Goal: Task Accomplishment & Management: Complete application form

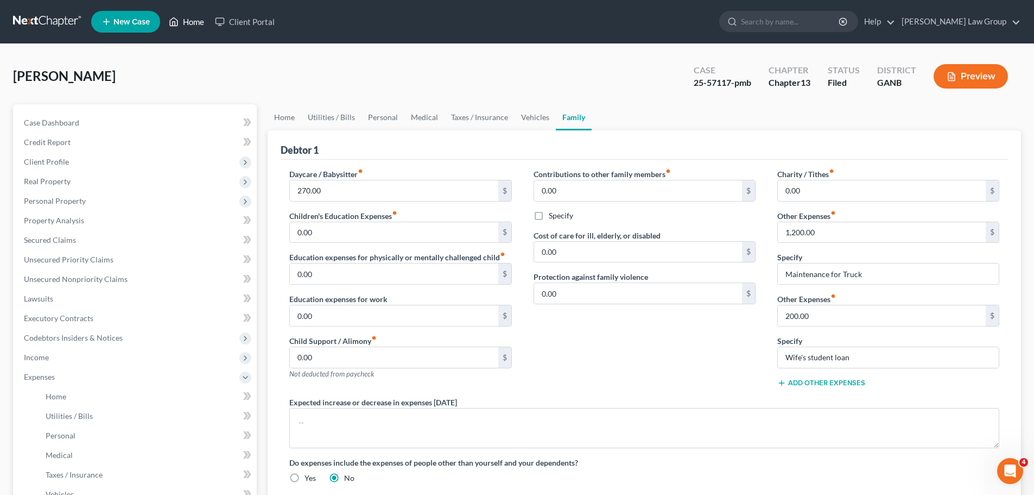
click at [183, 20] on link "Home" at bounding box center [186, 22] width 46 height 20
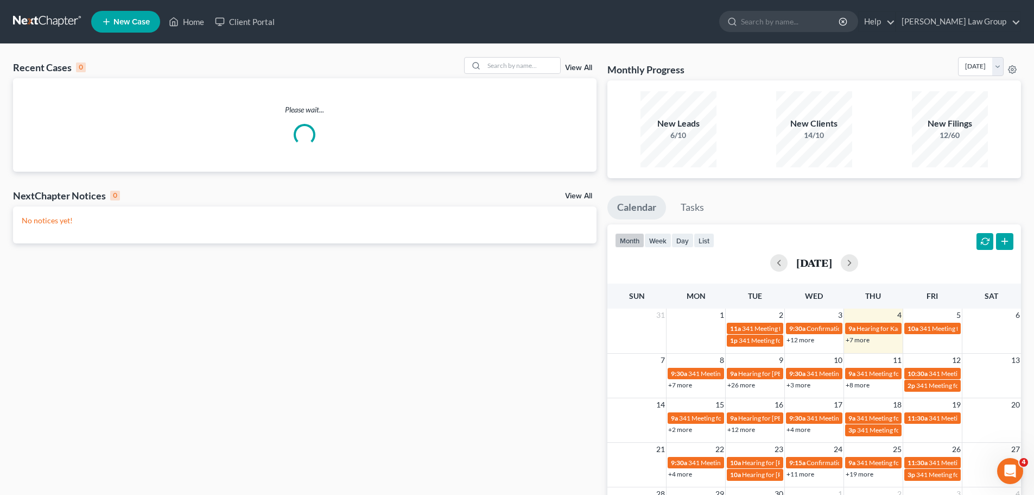
click at [574, 69] on link "View All" at bounding box center [578, 68] width 27 height 8
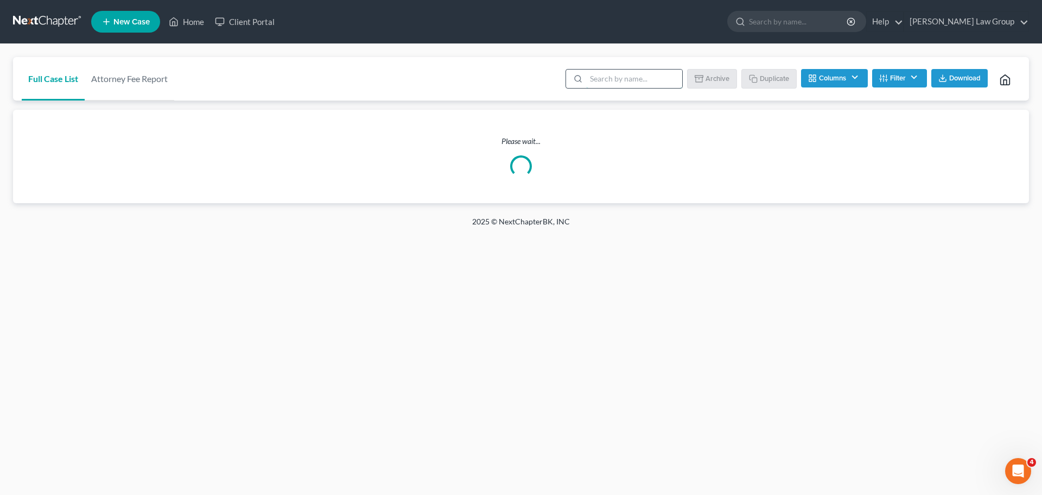
click at [599, 80] on input "search" at bounding box center [634, 78] width 96 height 18
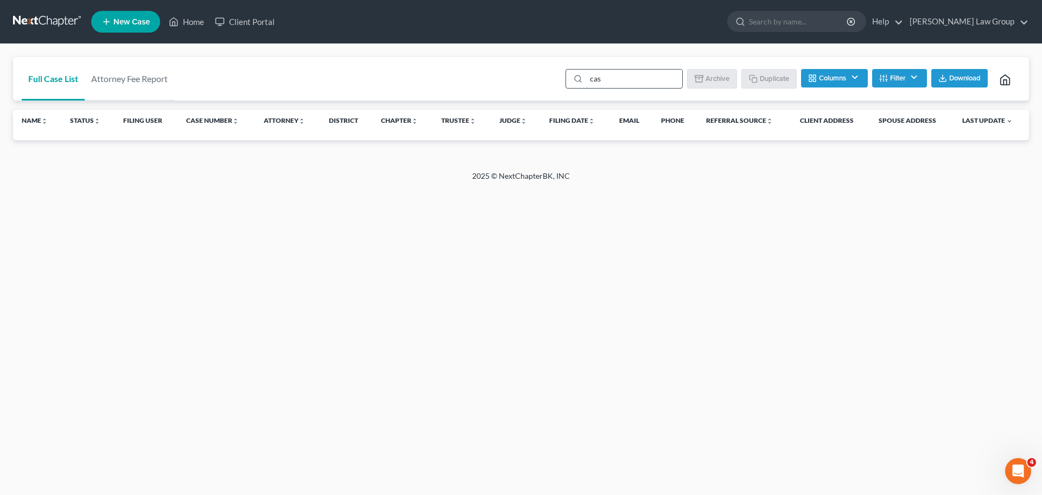
type input "cas"
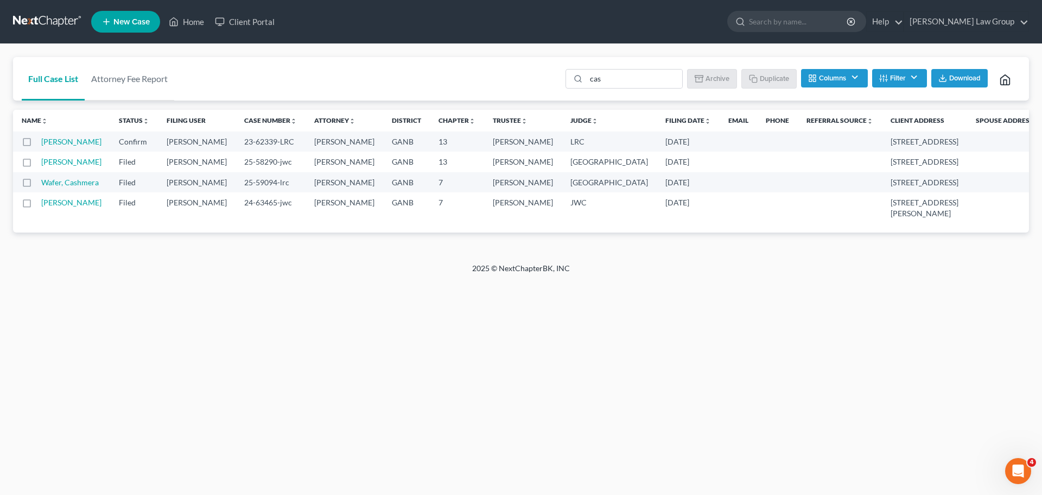
click at [887, 78] on button "Filter" at bounding box center [899, 78] width 55 height 18
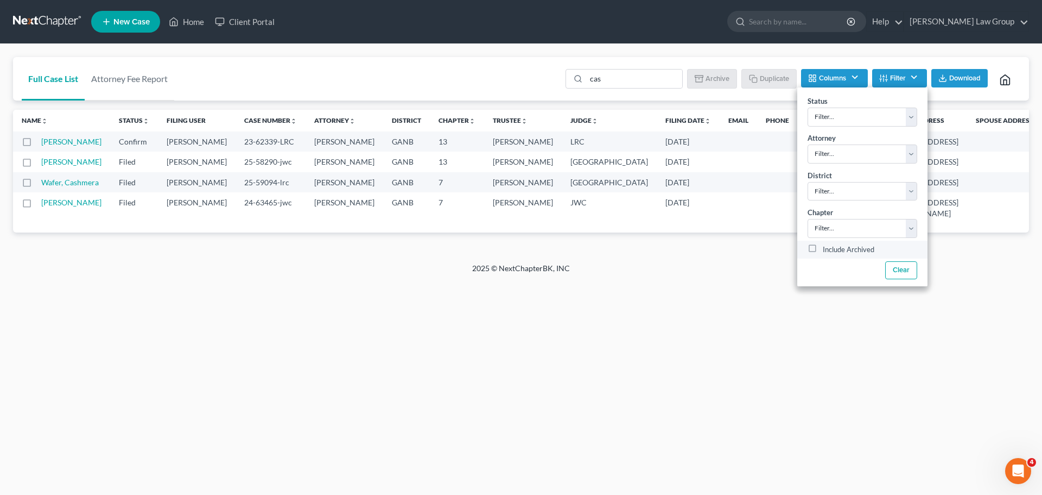
click at [823, 248] on label "Include Archived" at bounding box center [849, 249] width 52 height 13
click at [827, 248] on input "Include Archived" at bounding box center [830, 246] width 7 height 7
checkbox input "true"
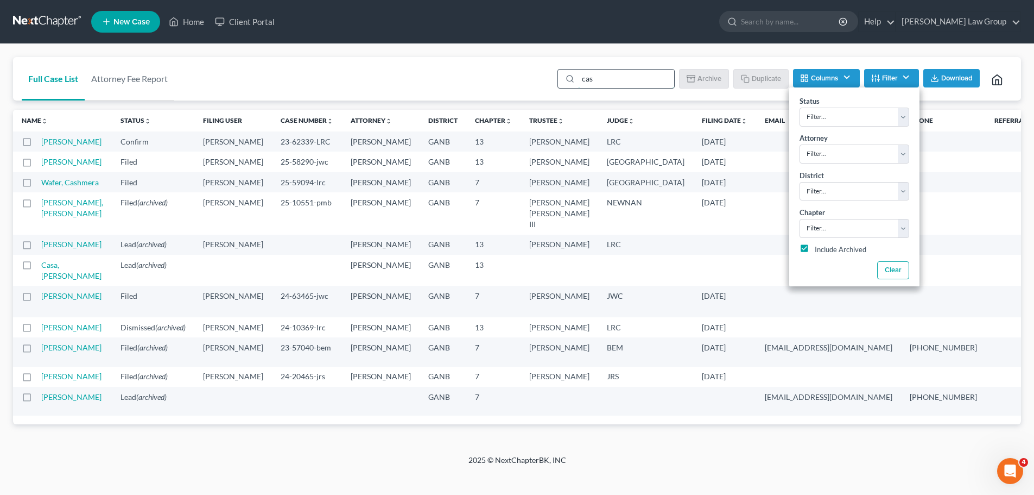
click at [611, 80] on input "cas" at bounding box center [626, 78] width 96 height 18
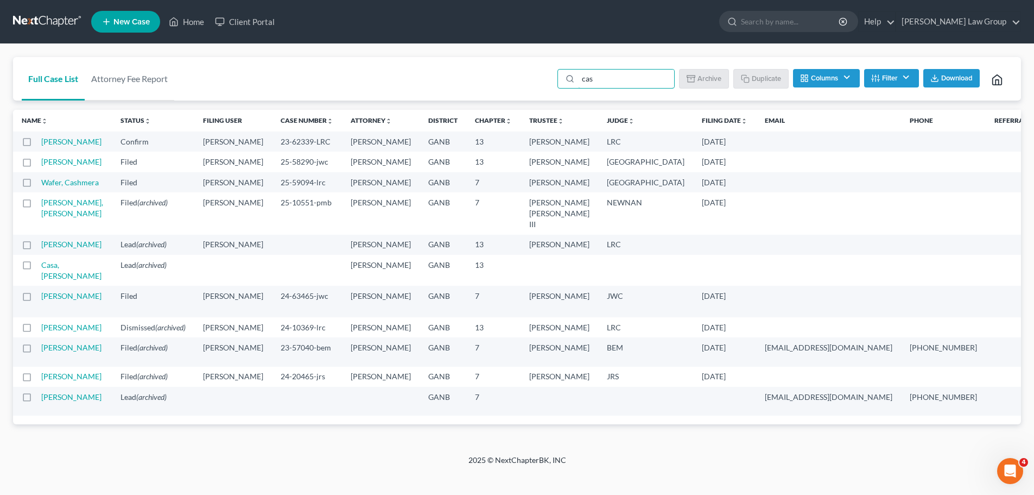
drag, startPoint x: 611, startPoint y: 80, endPoint x: 553, endPoint y: 78, distance: 57.6
click at [553, 78] on div "cas Batch Download Archive Un-archive Duplicate Columns Attorney Case Number Ar…" at bounding box center [781, 78] width 461 height 43
type input "Tameik"
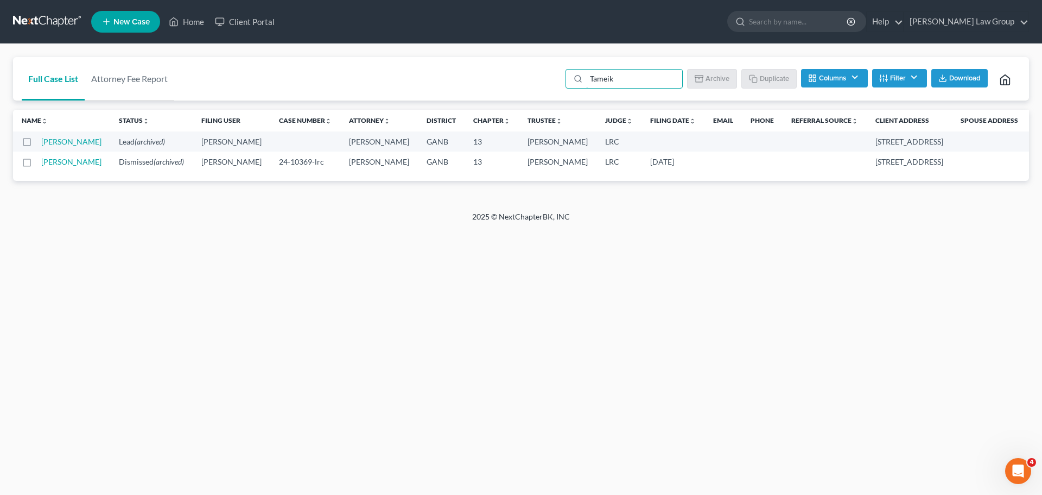
click at [53, 147] on td "[PERSON_NAME]" at bounding box center [75, 141] width 69 height 20
click at [53, 142] on link "[PERSON_NAME]" at bounding box center [71, 141] width 60 height 9
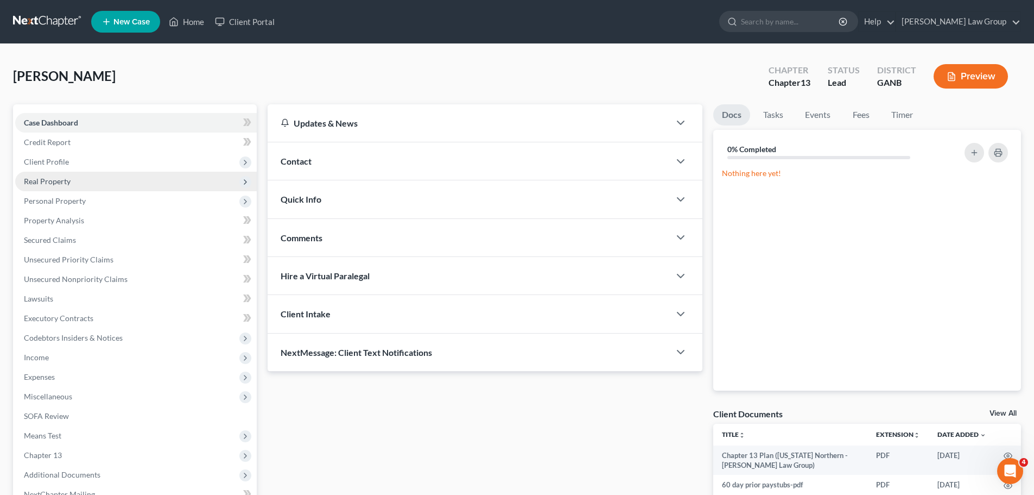
click at [103, 181] on span "Real Property" at bounding box center [136, 182] width 242 height 20
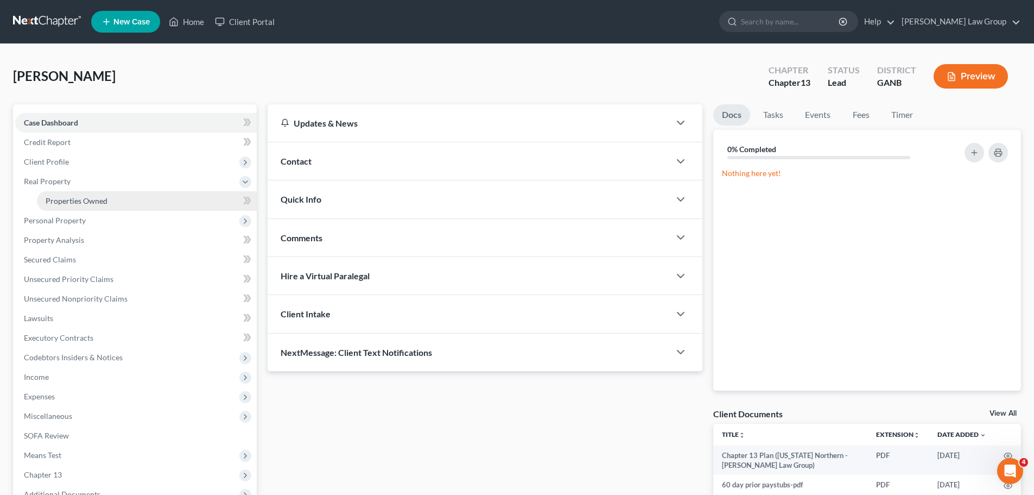
click at [124, 198] on link "Properties Owned" at bounding box center [147, 201] width 220 height 20
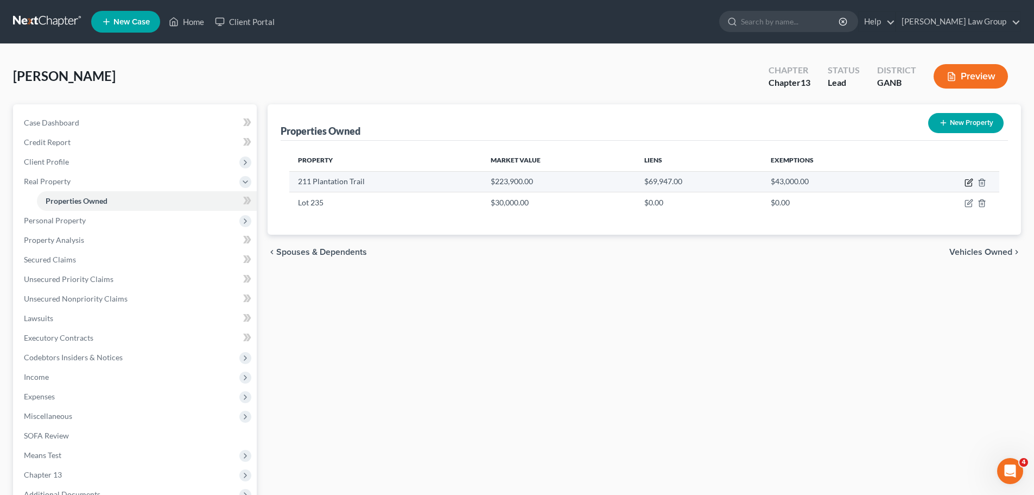
click at [967, 181] on icon "button" at bounding box center [969, 182] width 9 height 9
select select "10"
select select "0"
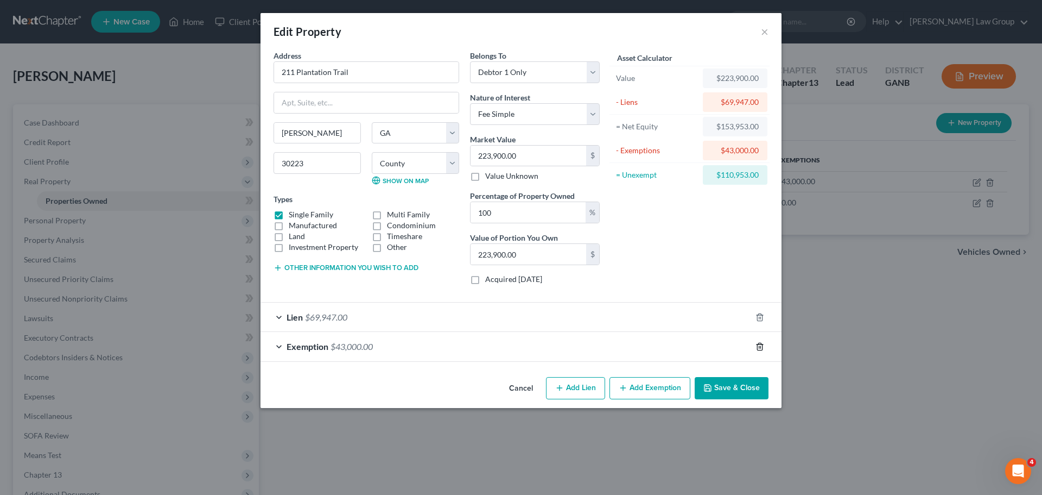
click at [761, 345] on icon "button" at bounding box center [760, 346] width 9 height 9
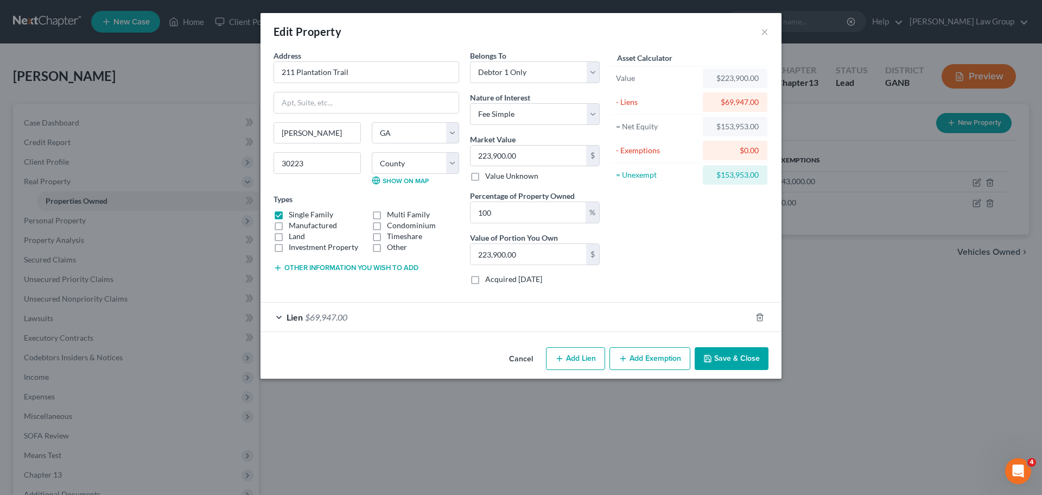
click at [650, 360] on button "Add Exemption" at bounding box center [650, 358] width 81 height 23
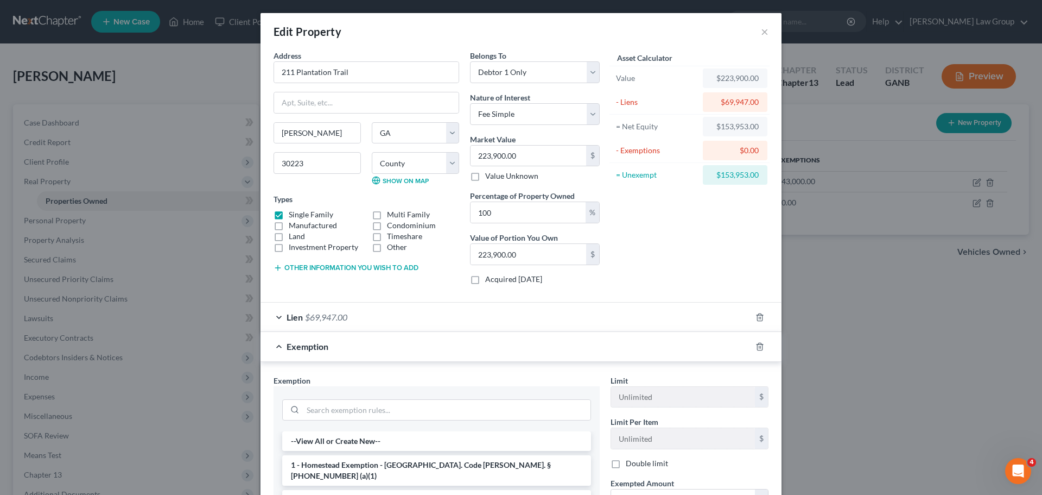
click at [345, 398] on div at bounding box center [436, 409] width 309 height 28
click at [355, 413] on input "search" at bounding box center [447, 410] width 288 height 21
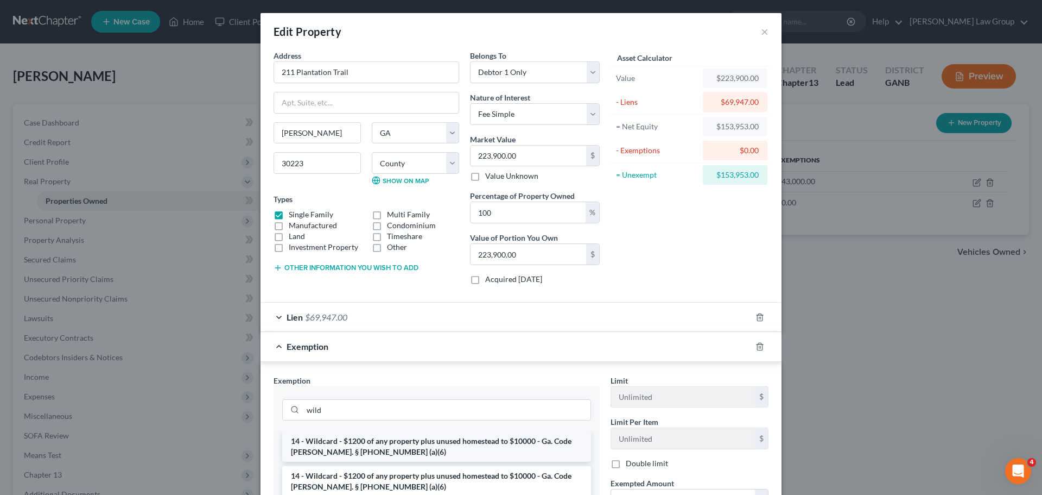
click at [412, 449] on li "14 - Wildcard - $1200 of any property plus unused homestead to $10000 - Ga. Cod…" at bounding box center [436, 446] width 309 height 30
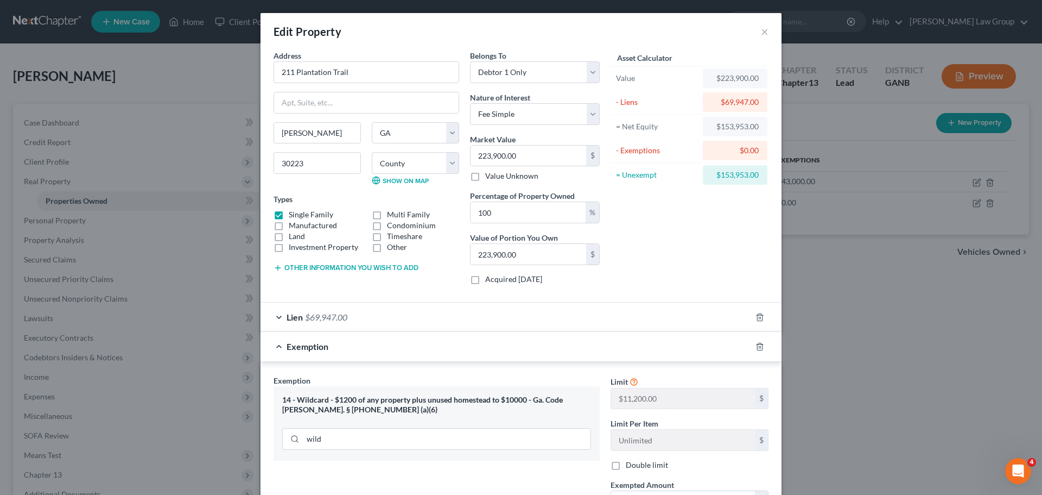
click at [374, 400] on div "14 - Wildcard - $1200 of any property plus unused homestead to $10000 - Ga. Cod…" at bounding box center [436, 405] width 309 height 20
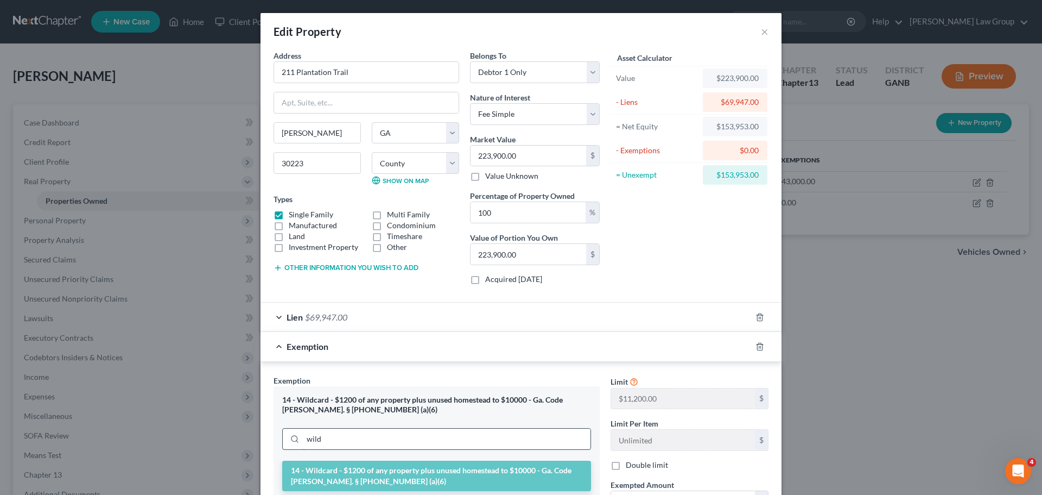
click at [333, 429] on input "wild" at bounding box center [447, 438] width 288 height 21
drag, startPoint x: 324, startPoint y: 446, endPoint x: 229, endPoint y: 445, distance: 95.0
click at [229, 445] on div "Edit Property × Address * 211 Plantation Trail [PERSON_NAME][GEOGRAPHIC_DATA] […" at bounding box center [521, 247] width 1042 height 495
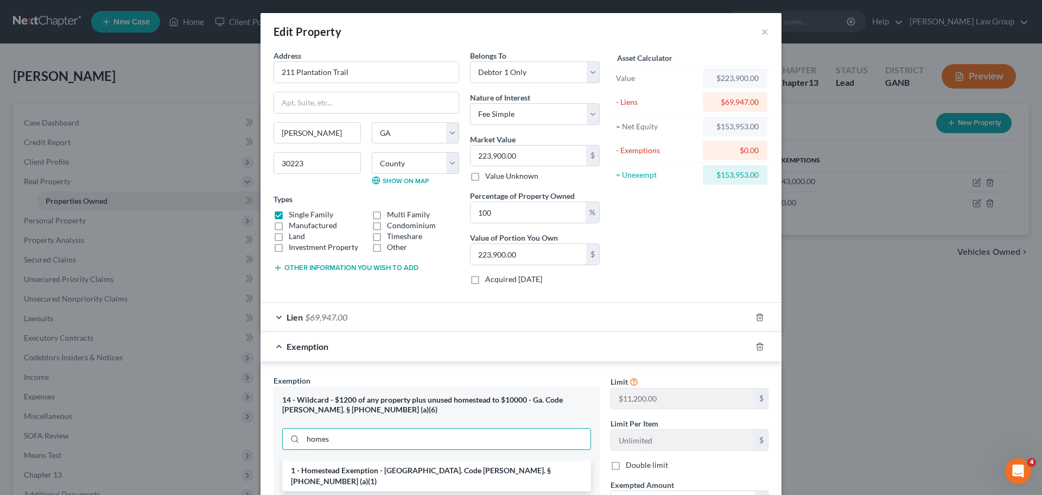
scroll to position [54, 0]
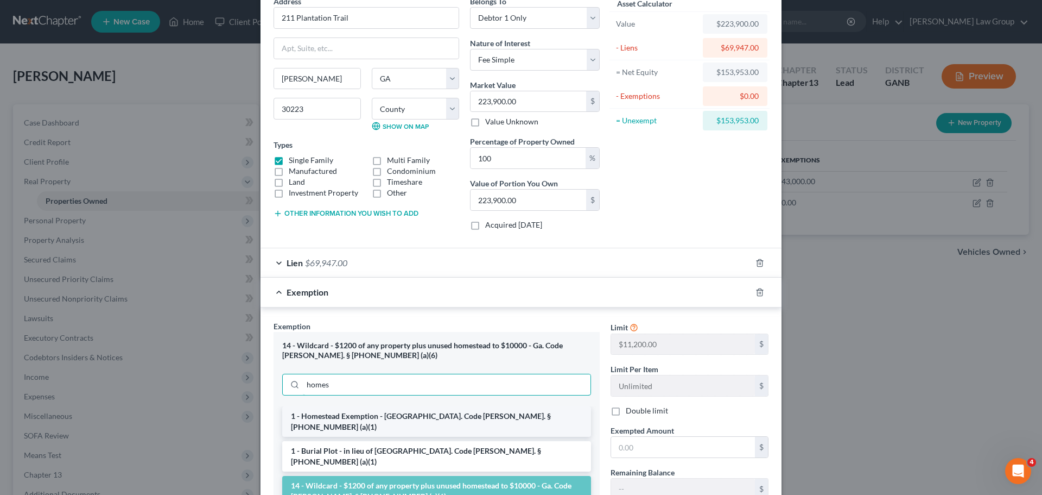
type input "homes"
click at [368, 417] on li "1 - Homestead Exemption - [GEOGRAPHIC_DATA]. Code [PERSON_NAME]. § [PHONE_NUMBE…" at bounding box center [436, 421] width 309 height 30
checkbox input "true"
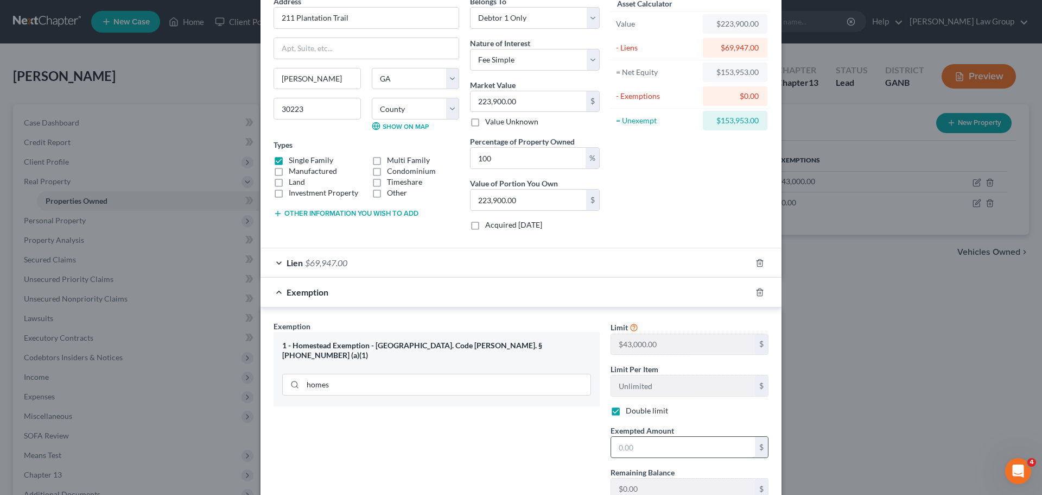
click at [656, 446] on input "text" at bounding box center [683, 446] width 144 height 21
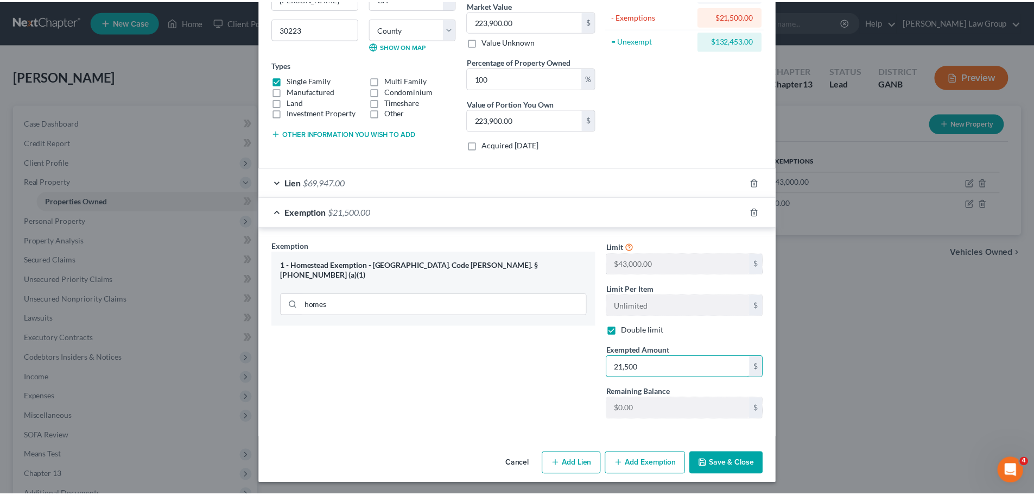
scroll to position [136, 0]
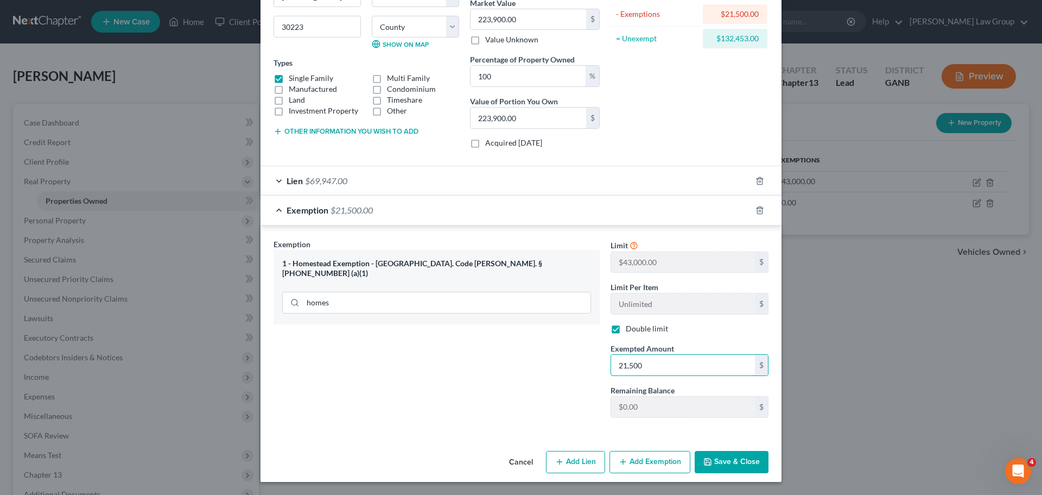
type input "21,500"
click at [725, 466] on button "Save & Close" at bounding box center [732, 462] width 74 height 23
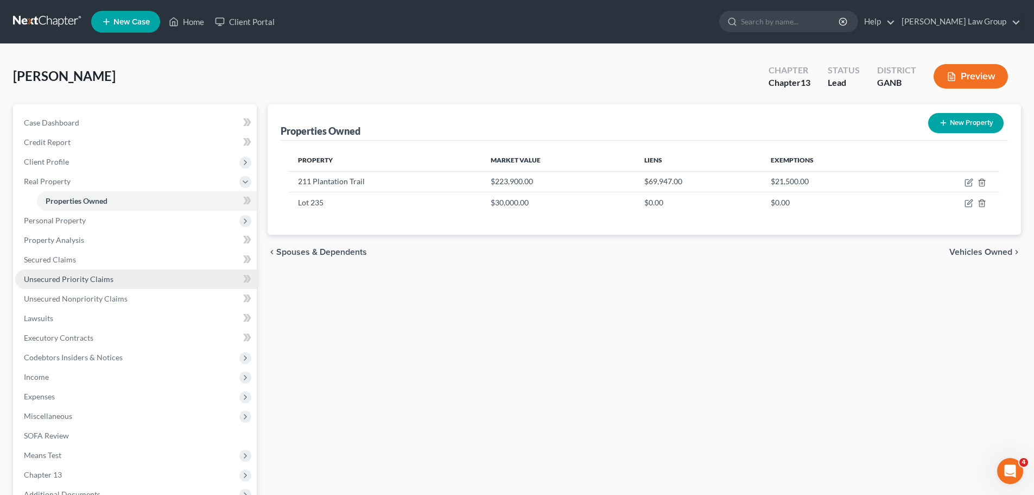
click at [81, 280] on span "Unsecured Priority Claims" at bounding box center [69, 278] width 90 height 9
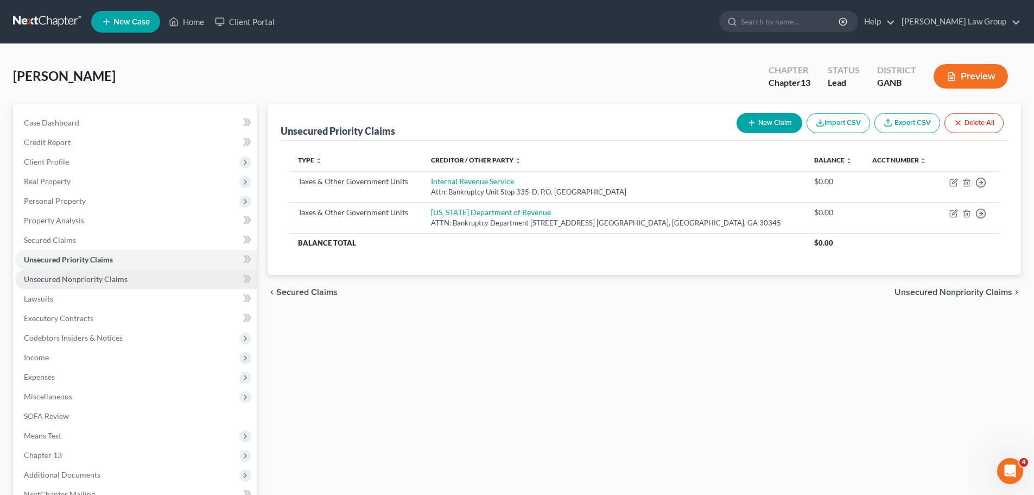
click at [155, 288] on link "Unsecured Nonpriority Claims" at bounding box center [136, 279] width 242 height 20
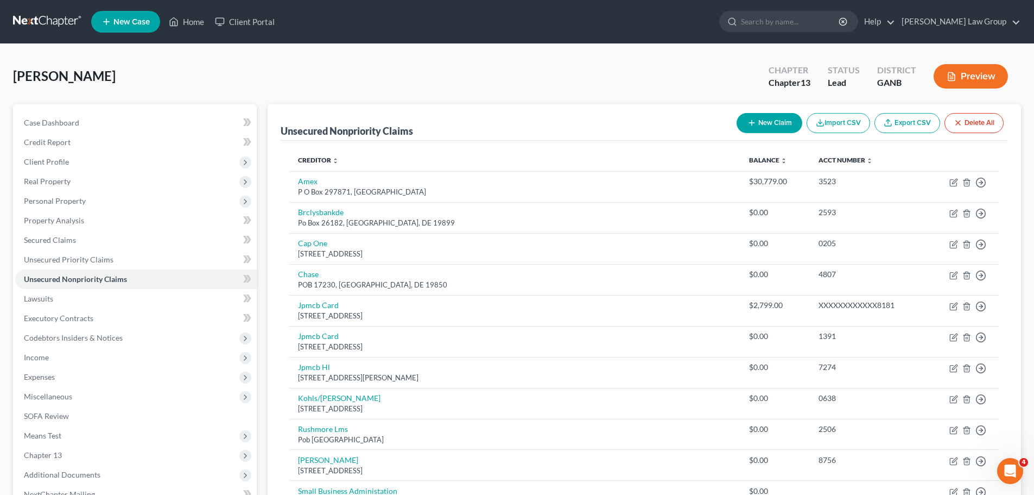
click at [757, 124] on button "New Claim" at bounding box center [770, 123] width 66 height 20
select select "0"
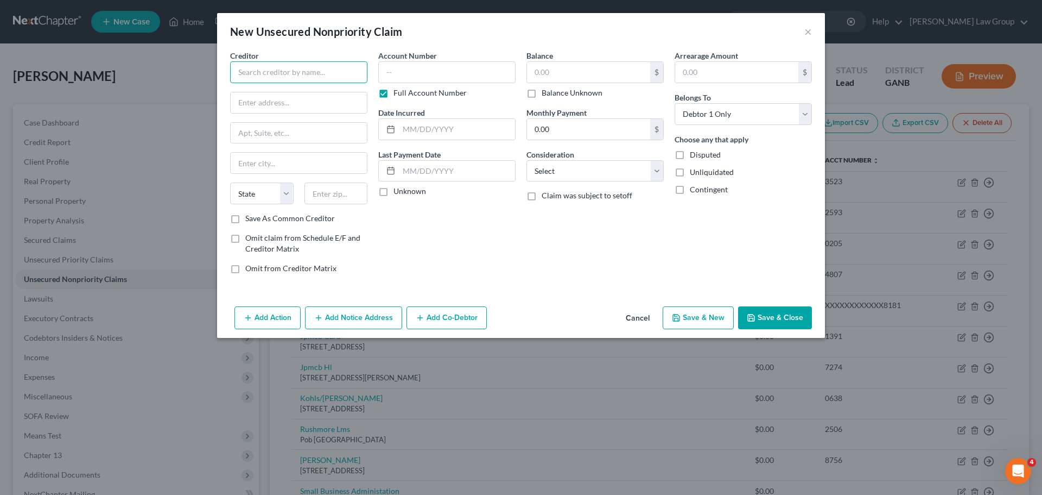
click at [326, 65] on input "text" at bounding box center [298, 72] width 137 height 22
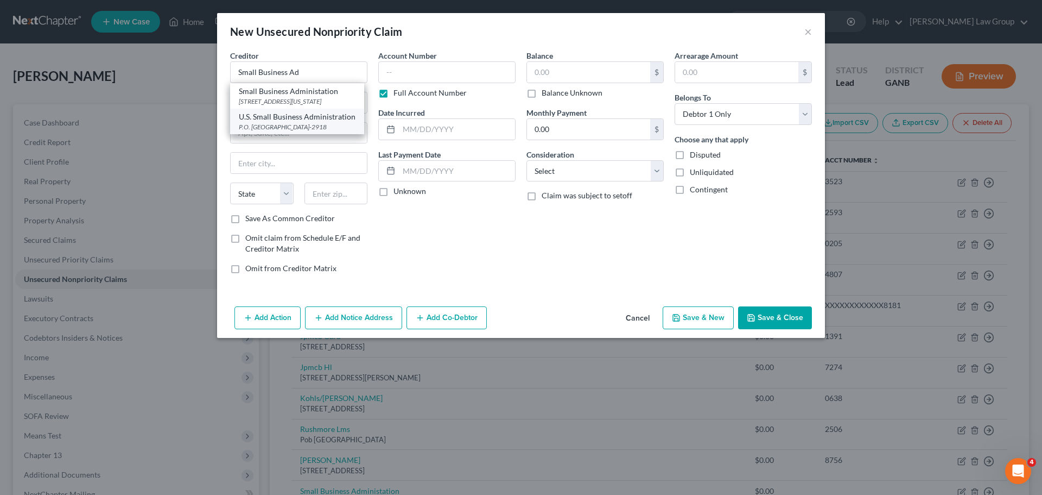
click at [326, 122] on div "U.S. Small Business Administration" at bounding box center [297, 116] width 117 height 11
type input "U.S. Small Business Administration"
type input "P.O. Box 3918"
type input "[GEOGRAPHIC_DATA]"
select select "38"
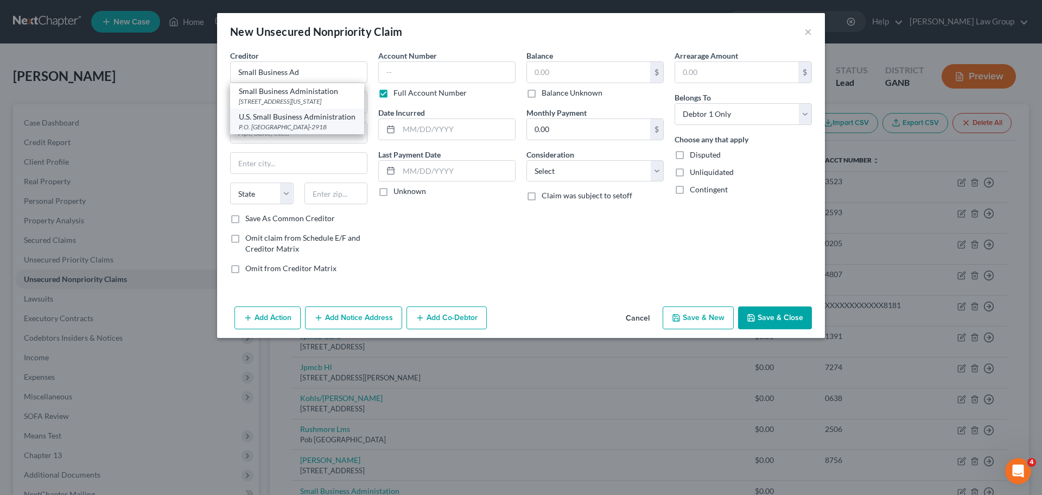
type input "97208-2918"
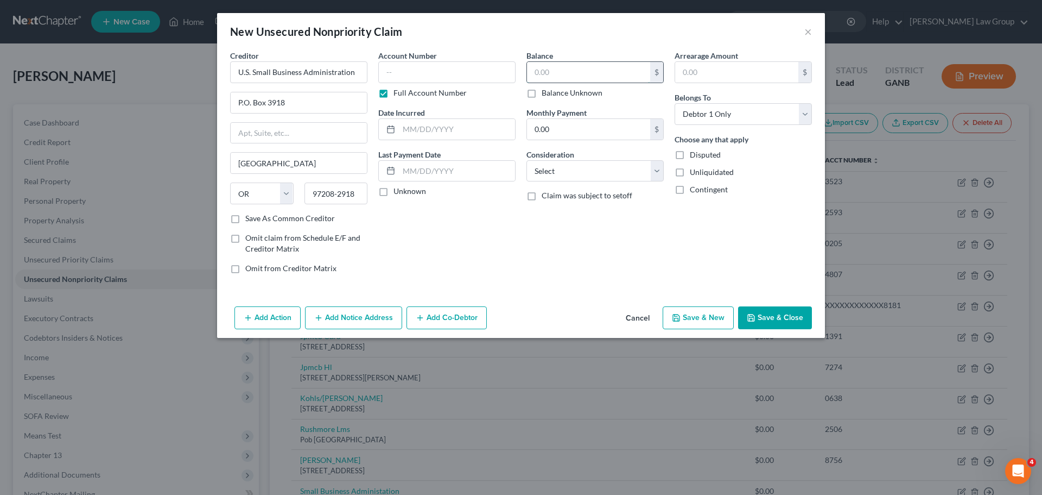
click at [578, 67] on input "text" at bounding box center [588, 72] width 123 height 21
click at [755, 319] on icon "button" at bounding box center [751, 317] width 7 height 7
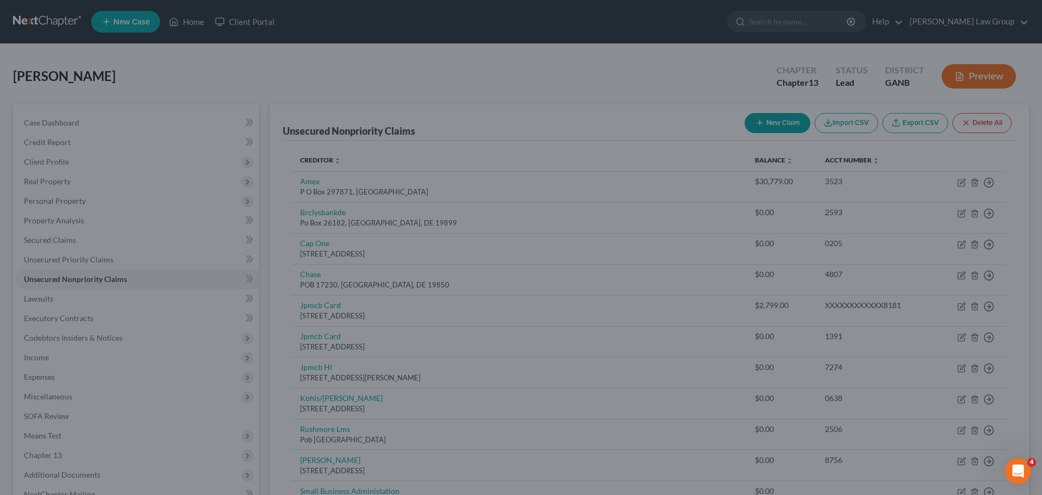
type input "400,000.00"
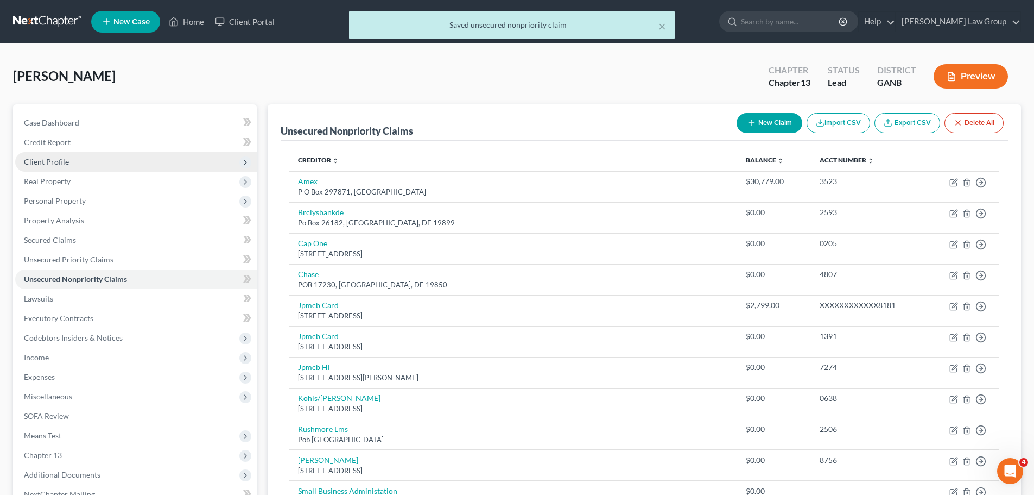
click at [92, 156] on span "Client Profile" at bounding box center [136, 162] width 242 height 20
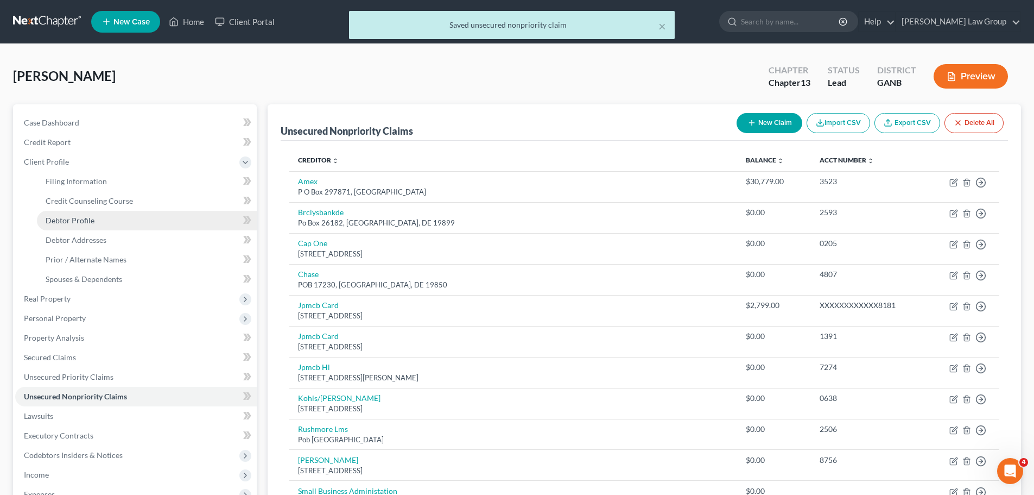
click at [91, 218] on span "Debtor Profile" at bounding box center [70, 220] width 49 height 9
select select "2"
select select "0"
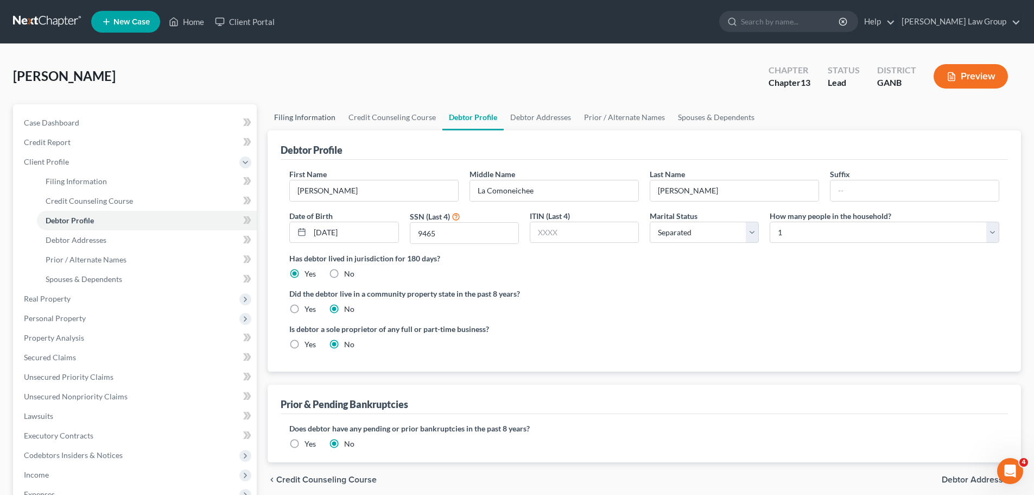
click at [303, 114] on link "Filing Information" at bounding box center [305, 117] width 74 height 26
select select "1"
select select "0"
select select "3"
select select "19"
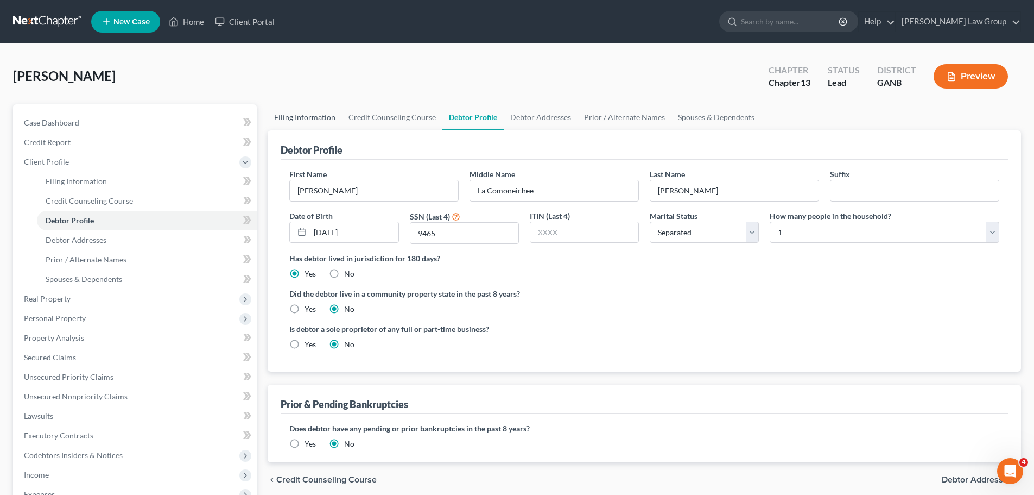
select select "0"
select select "10"
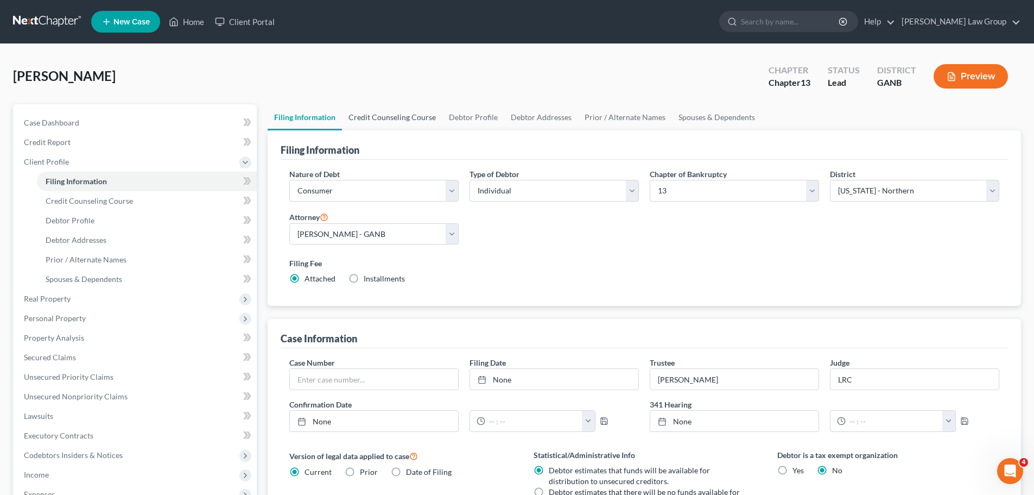
click at [417, 121] on link "Credit Counseling Course" at bounding box center [392, 117] width 100 height 26
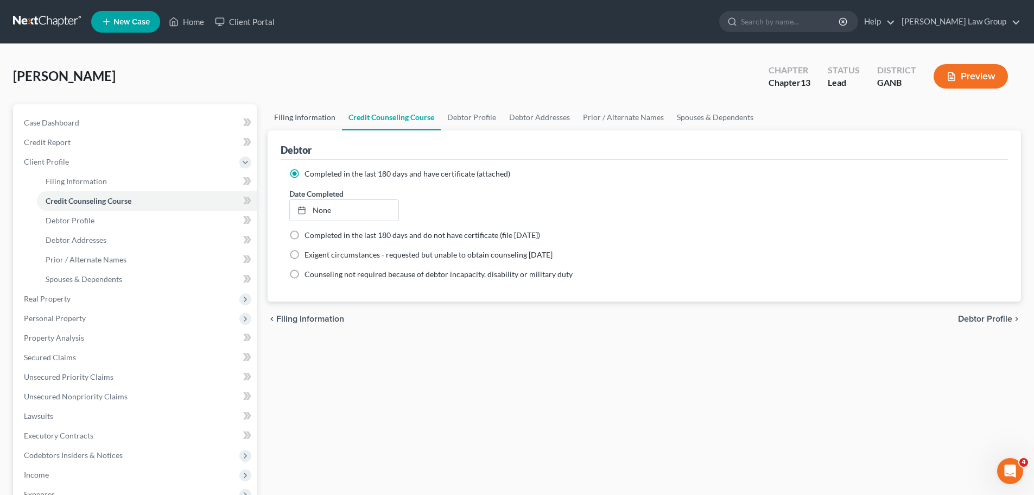
click at [298, 117] on link "Filing Information" at bounding box center [305, 117] width 74 height 26
select select "1"
select select "0"
select select "3"
select select "19"
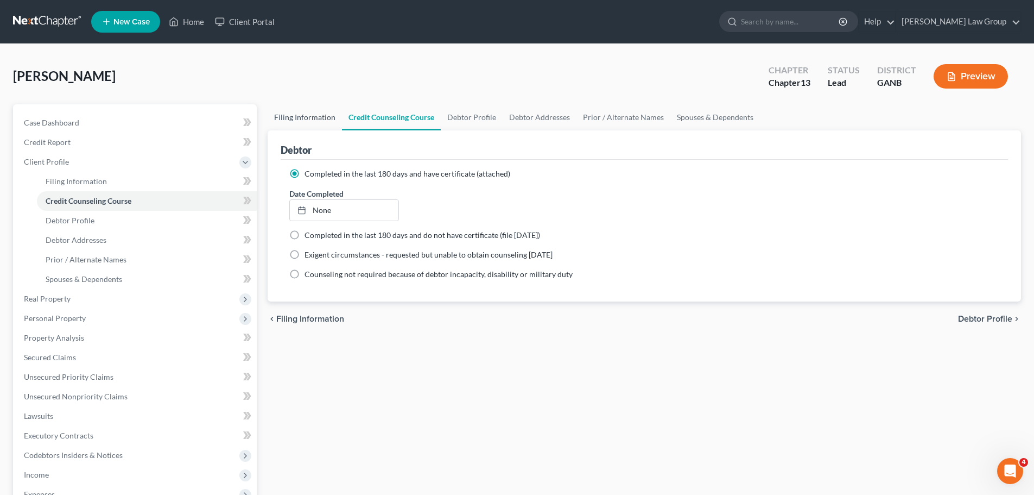
select select "0"
select select "10"
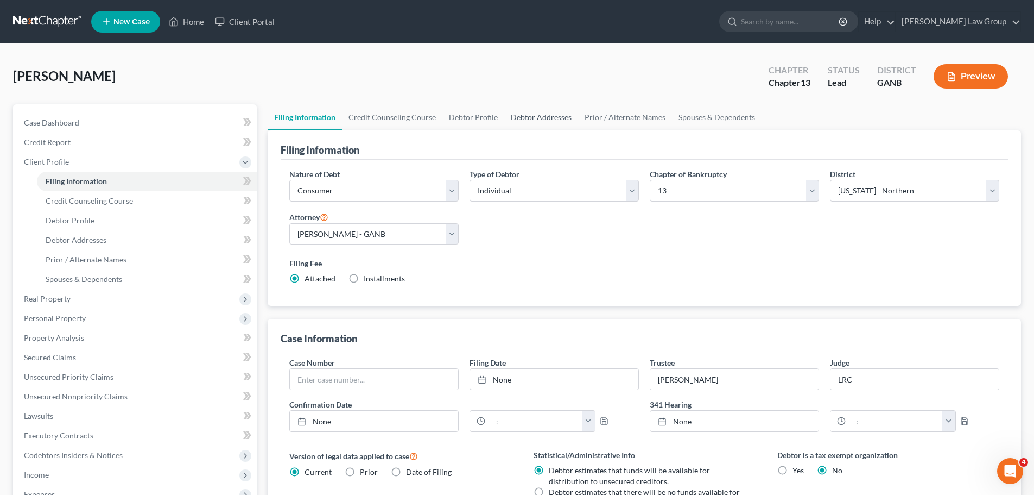
click at [540, 112] on link "Debtor Addresses" at bounding box center [541, 117] width 74 height 26
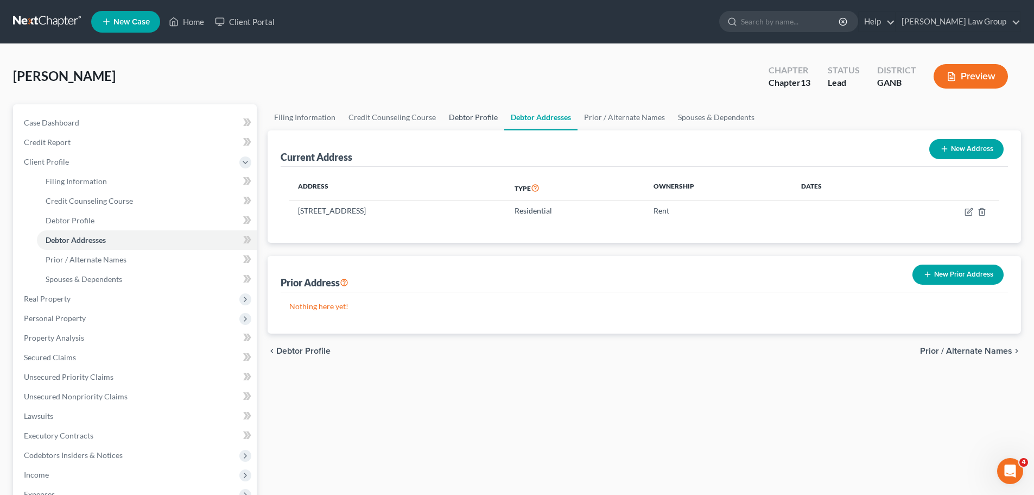
click at [468, 120] on link "Debtor Profile" at bounding box center [473, 117] width 62 height 26
select select "2"
select select "0"
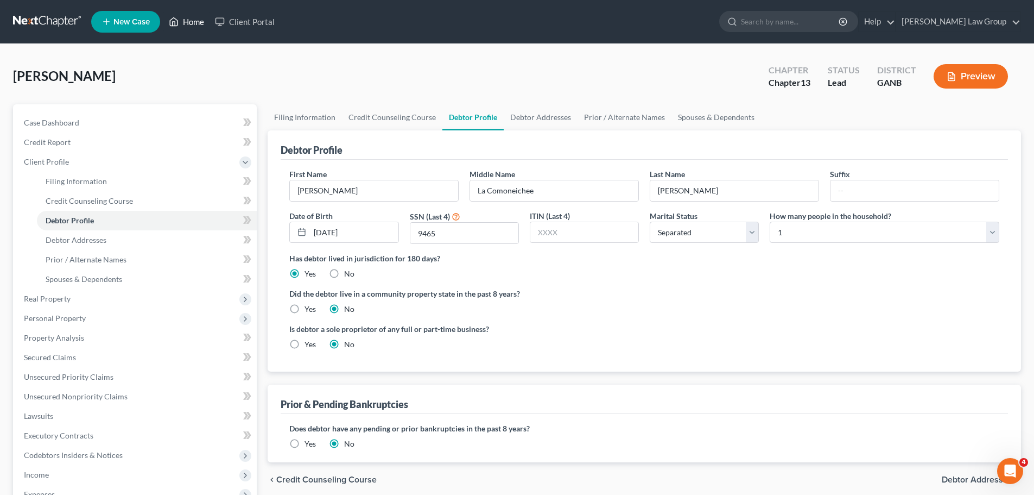
click at [183, 21] on link "Home" at bounding box center [186, 22] width 46 height 20
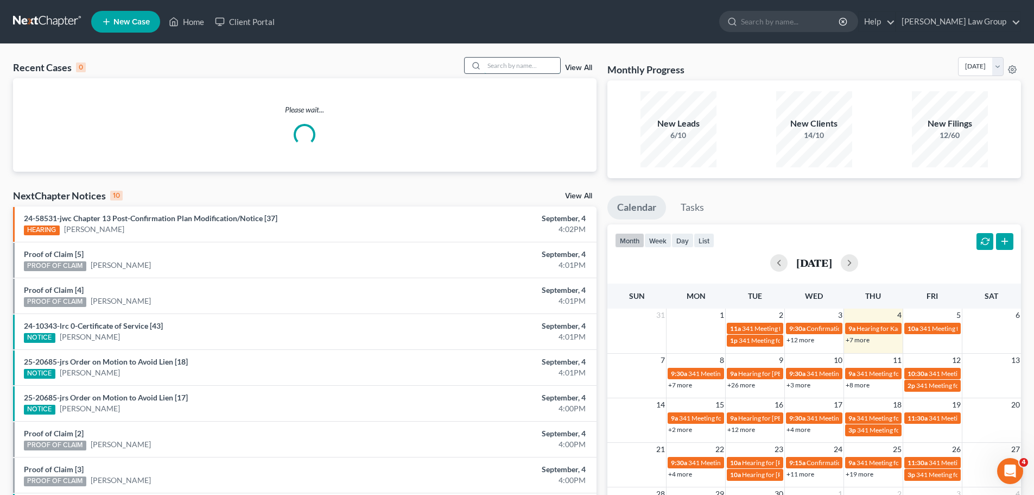
drag, startPoint x: 516, startPoint y: 71, endPoint x: 554, endPoint y: 65, distance: 38.6
click at [516, 71] on input "search" at bounding box center [522, 66] width 76 height 16
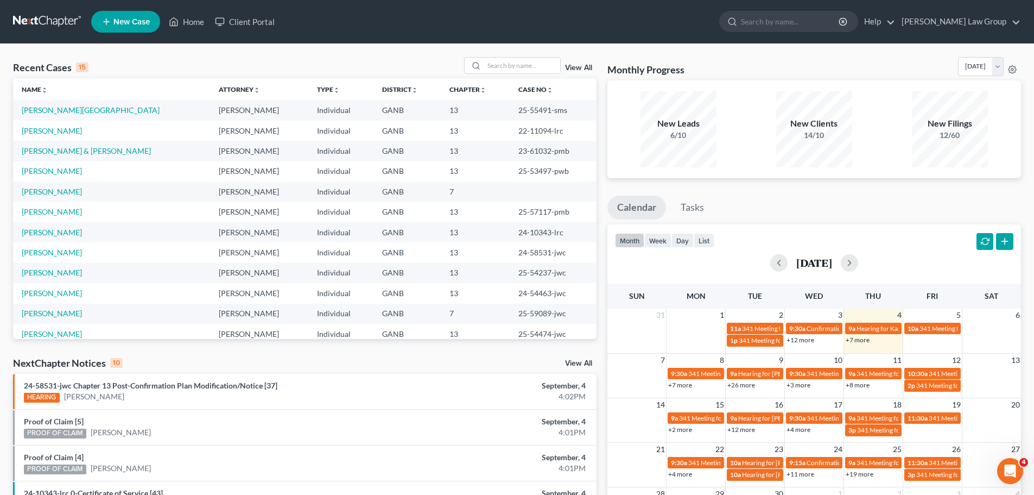
click at [581, 64] on div "View All" at bounding box center [530, 65] width 132 height 17
click at [517, 65] on input "search" at bounding box center [522, 66] width 76 height 16
type input "[PERSON_NAME]"
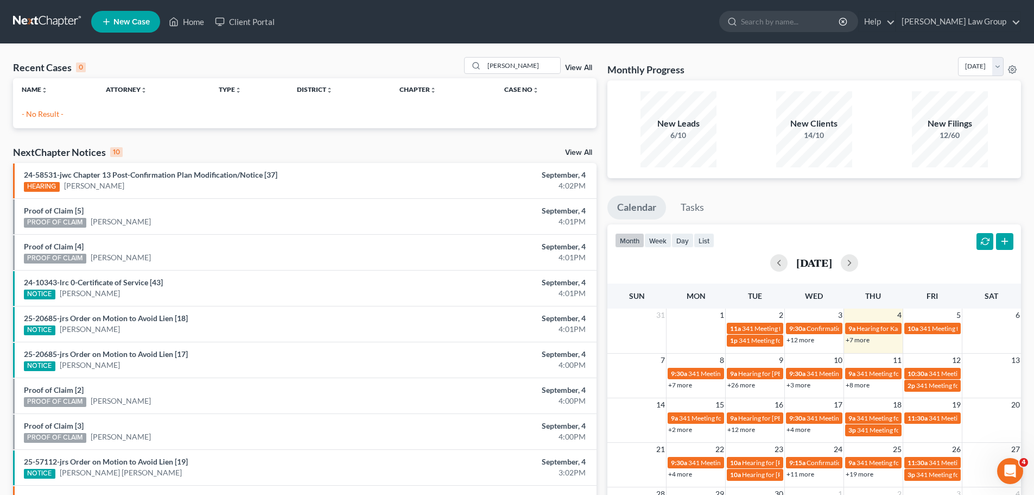
click at [573, 64] on link "View All" at bounding box center [578, 68] width 27 height 8
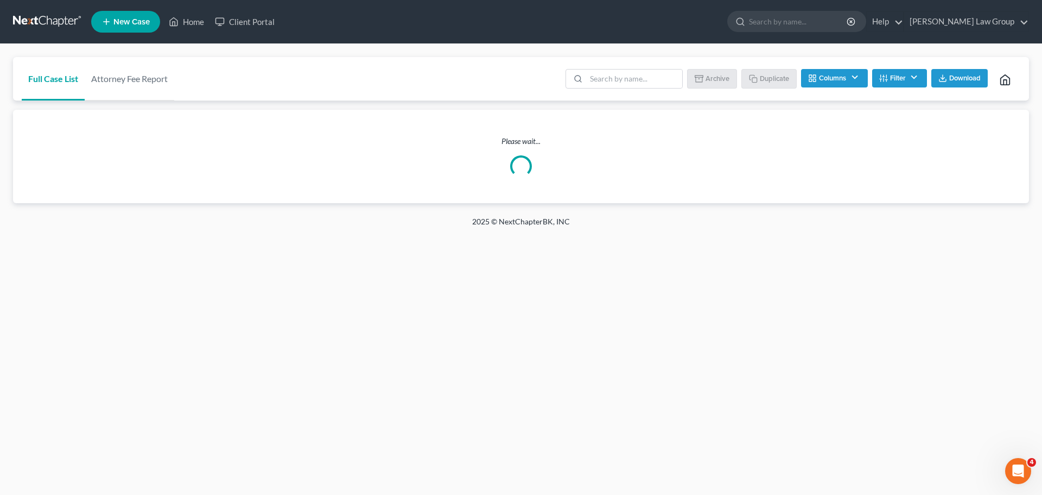
click at [890, 81] on button "Filter" at bounding box center [899, 78] width 55 height 18
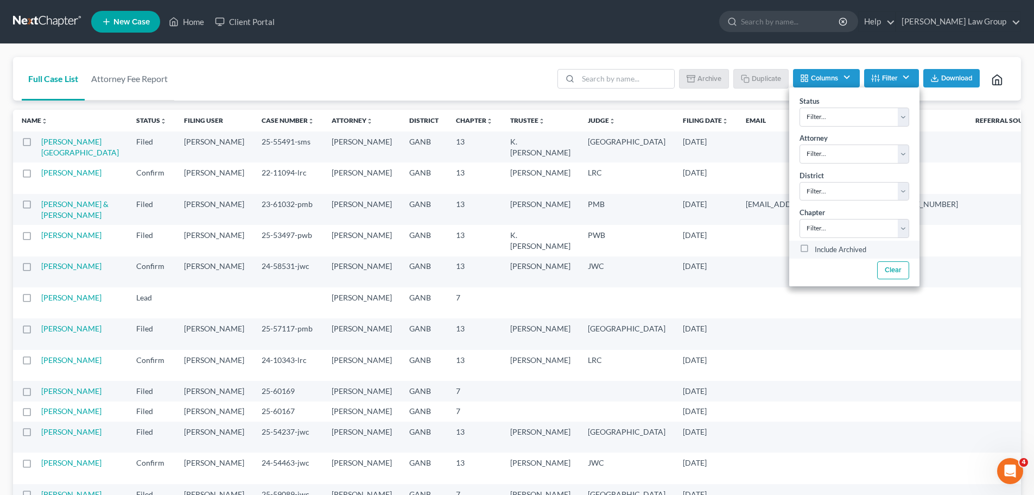
click at [815, 245] on label "Include Archived" at bounding box center [841, 249] width 52 height 13
click at [819, 245] on input "Include Archived" at bounding box center [822, 246] width 7 height 7
checkbox input "true"
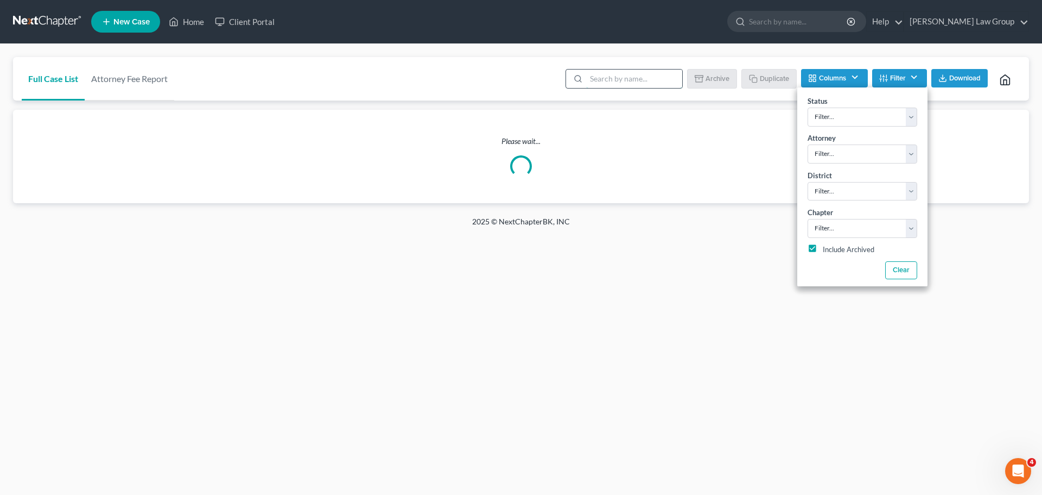
click at [609, 86] on input "search" at bounding box center [634, 78] width 96 height 18
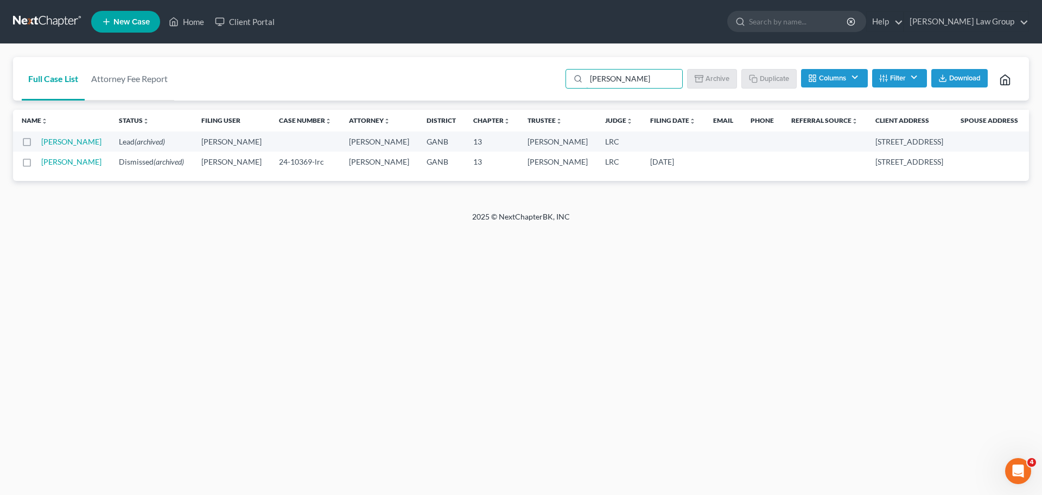
type input "[PERSON_NAME]"
click at [53, 146] on link "[PERSON_NAME]" at bounding box center [71, 141] width 60 height 9
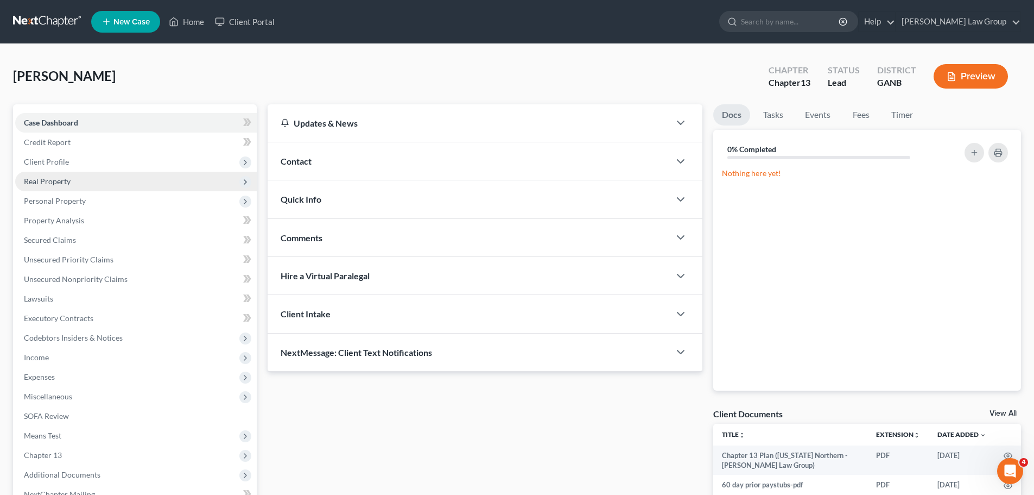
click at [50, 184] on span "Real Property" at bounding box center [47, 180] width 47 height 9
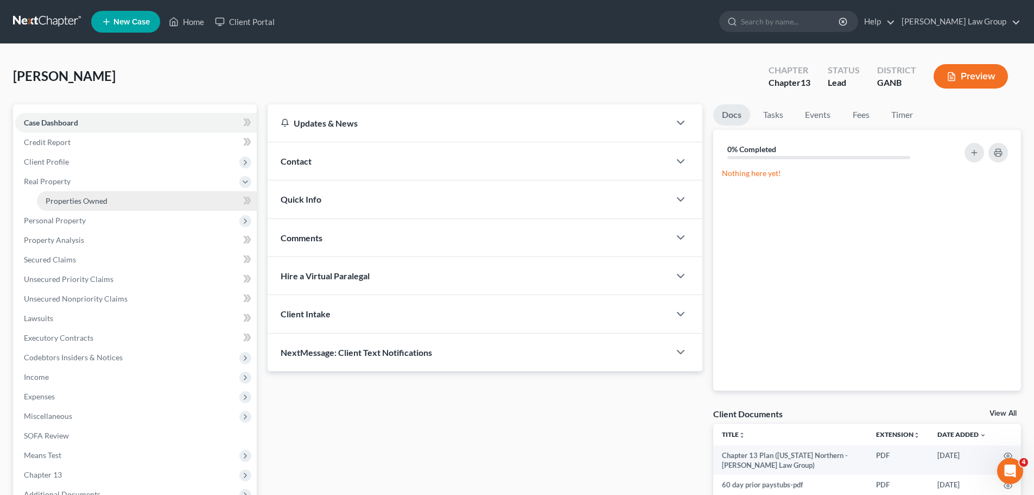
click at [77, 195] on link "Properties Owned" at bounding box center [147, 201] width 220 height 20
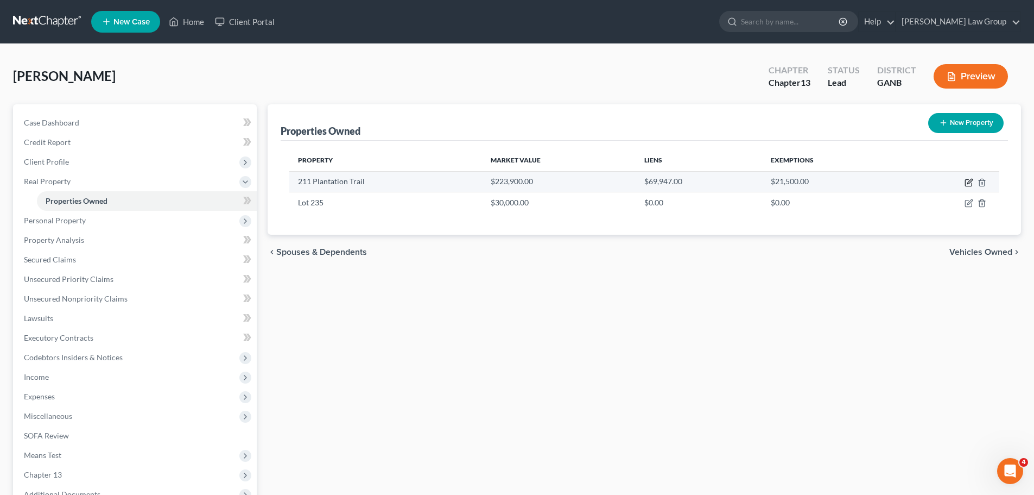
click at [968, 181] on icon "button" at bounding box center [969, 181] width 5 height 5
select select "10"
select select "125"
select select "0"
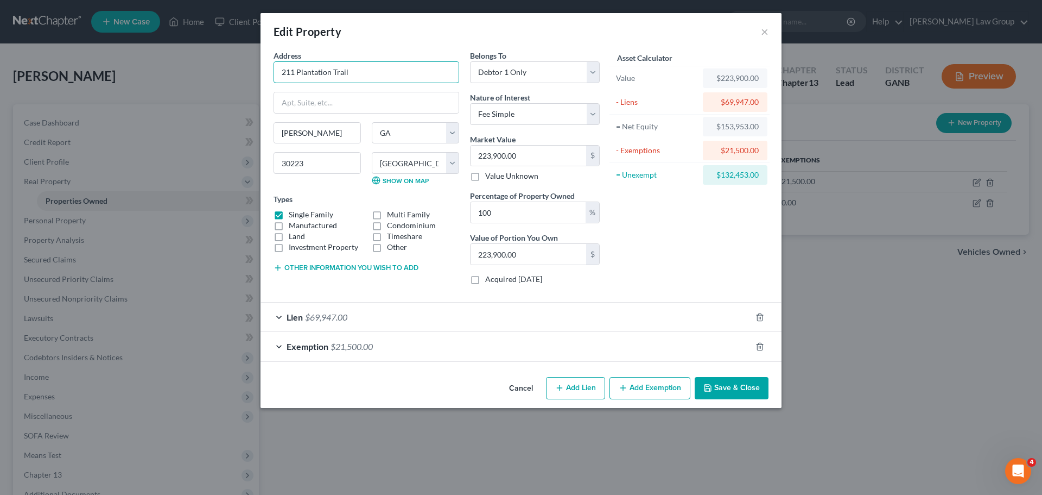
drag, startPoint x: 407, startPoint y: 72, endPoint x: 208, endPoint y: 71, distance: 198.7
click at [208, 71] on div "Edit Property × Address * 211 Plantation Trail [PERSON_NAME][GEOGRAPHIC_DATA] […" at bounding box center [521, 247] width 1042 height 495
click at [376, 74] on input "211 Plantation Trail" at bounding box center [366, 72] width 185 height 21
drag, startPoint x: 375, startPoint y: 73, endPoint x: 235, endPoint y: 73, distance: 140.1
click at [235, 73] on div "Edit Property × Address * 211 Plantation Trail [PERSON_NAME][GEOGRAPHIC_DATA] […" at bounding box center [521, 247] width 1042 height 495
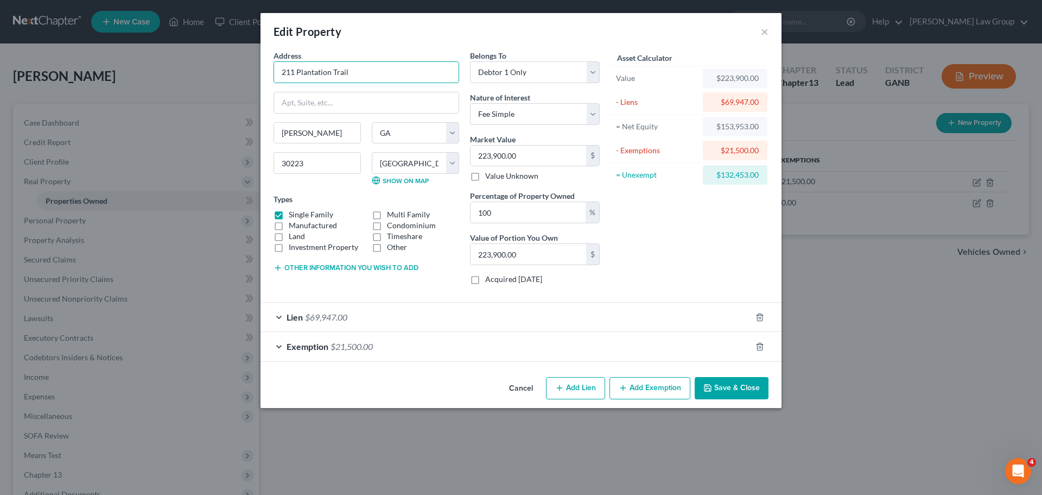
click at [548, 144] on div "Market Value 223,900.00 $ Value Unknown" at bounding box center [535, 158] width 130 height 48
click at [538, 152] on input "223,900.00" at bounding box center [529, 155] width 116 height 21
type input "2"
type input "2.00"
type input "21"
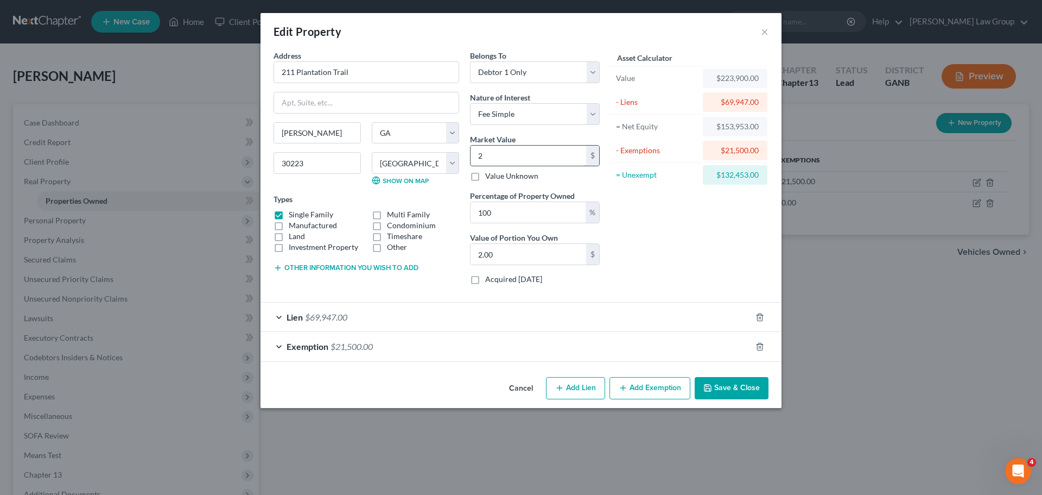
type input "21.00"
type input "214"
type input "214.00"
type input "2140"
type input "2,140.00"
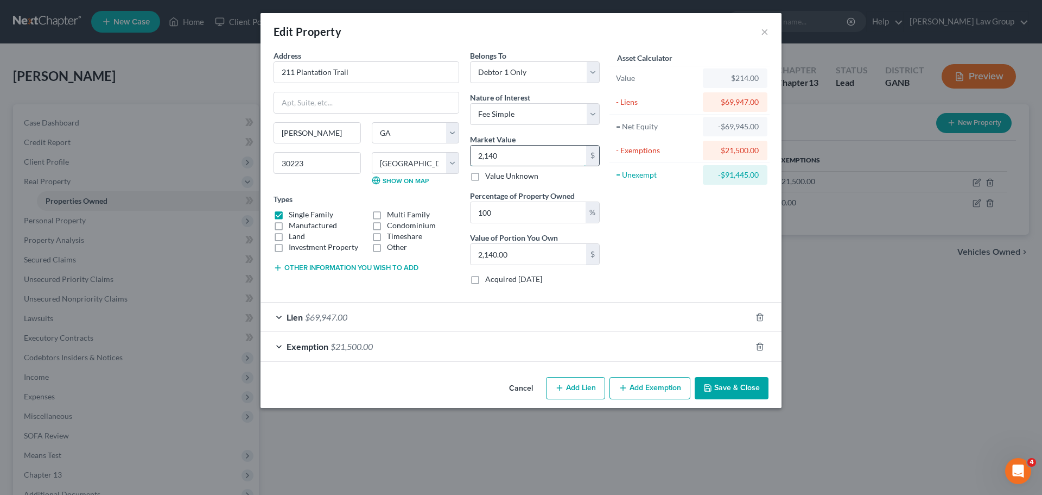
type input "2,1400"
type input "21,400.00"
type input "21,4000"
type input "214,000.00"
type input "214,000"
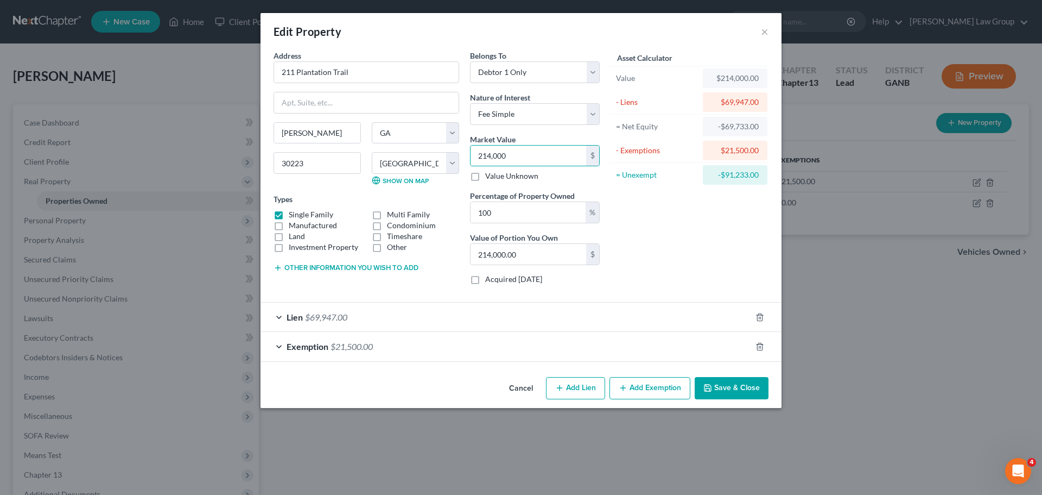
click at [701, 220] on div "Asset Calculator Value $214,000.00 - Liens $69,947.00 = Net Equity -$69,733.00 …" at bounding box center [689, 171] width 169 height 243
click at [705, 229] on div "Asset Calculator Value $214,000.00 - Liens $69,947.00 = Net Equity -$69,733.00 …" at bounding box center [689, 171] width 169 height 243
click at [732, 382] on button "Save & Close" at bounding box center [732, 388] width 74 height 23
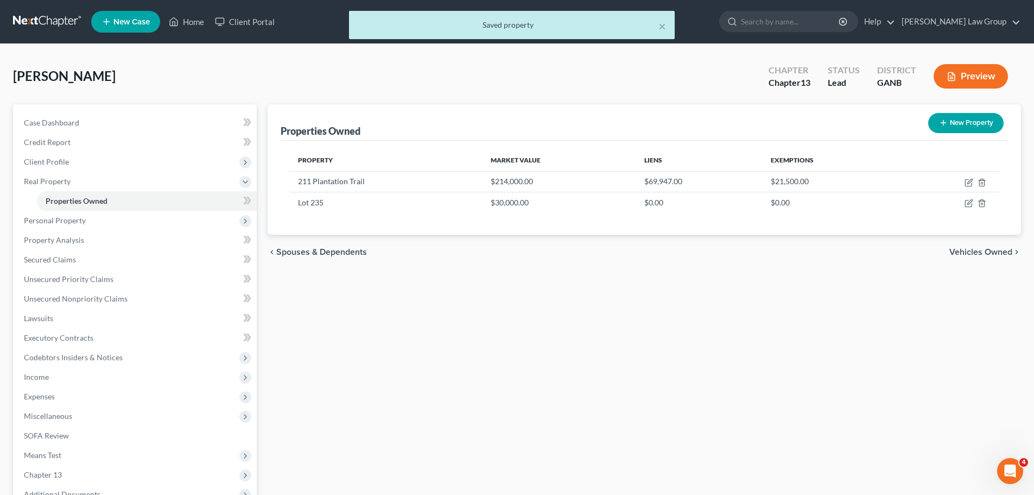
drag, startPoint x: 115, startPoint y: 77, endPoint x: 12, endPoint y: 79, distance: 102.6
click at [12, 79] on div "× Saved property [PERSON_NAME] Upgraded Chapter Chapter 13 Status Lead District…" at bounding box center [517, 330] width 1034 height 572
copy span "[PERSON_NAME]"
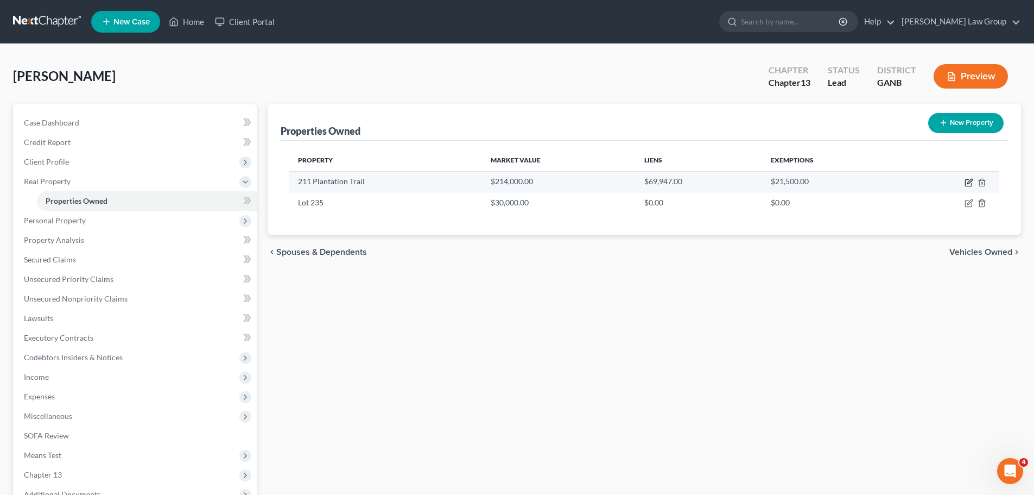
click at [967, 181] on icon "button" at bounding box center [969, 182] width 9 height 9
select select "10"
select select "125"
select select "0"
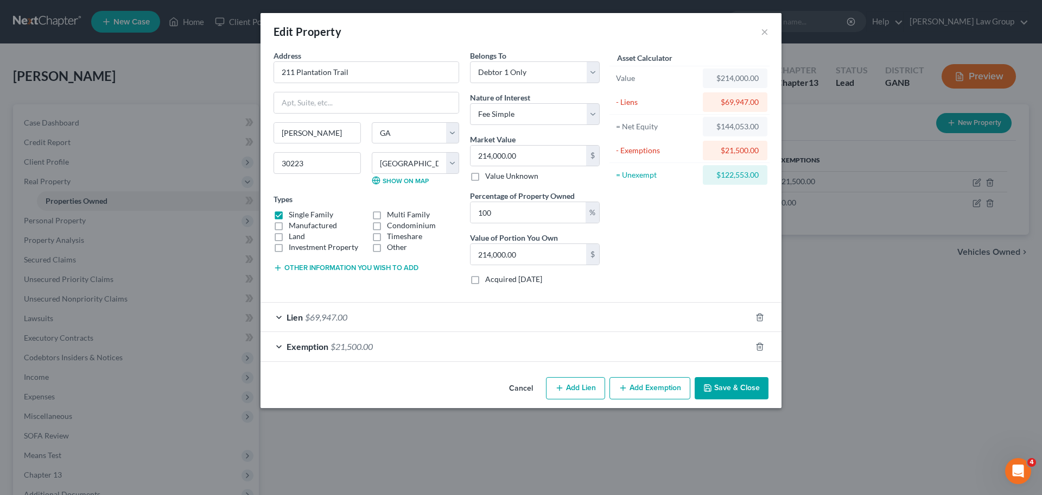
click at [737, 387] on button "Save & Close" at bounding box center [732, 388] width 74 height 23
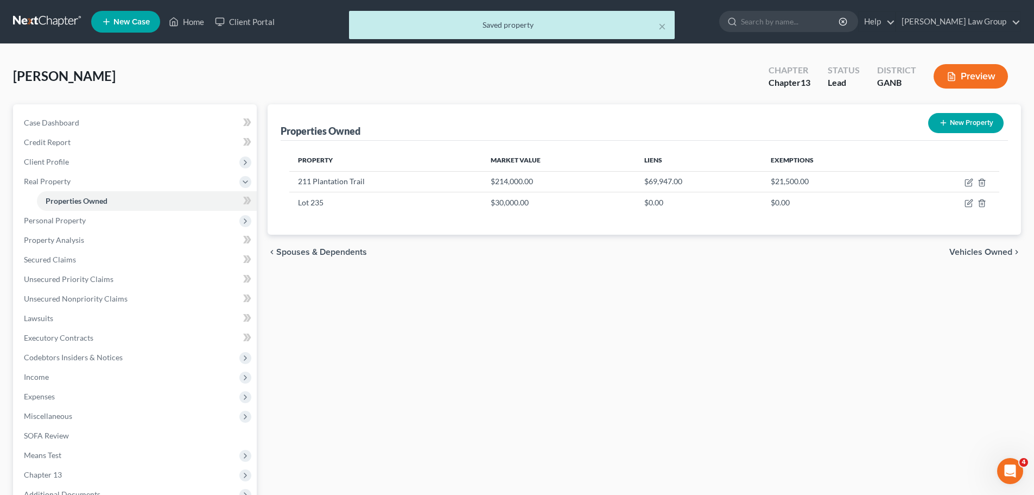
click at [132, 81] on div "[PERSON_NAME] Upgraded Chapter Chapter 13 Status Lead District GANB Preview" at bounding box center [517, 80] width 1008 height 47
drag, startPoint x: 117, startPoint y: 75, endPoint x: 5, endPoint y: 80, distance: 112.0
click at [5, 80] on div "× Saved property [PERSON_NAME] Upgraded Chapter Chapter 13 Status Lead District…" at bounding box center [517, 330] width 1034 height 572
copy span "[PERSON_NAME]"
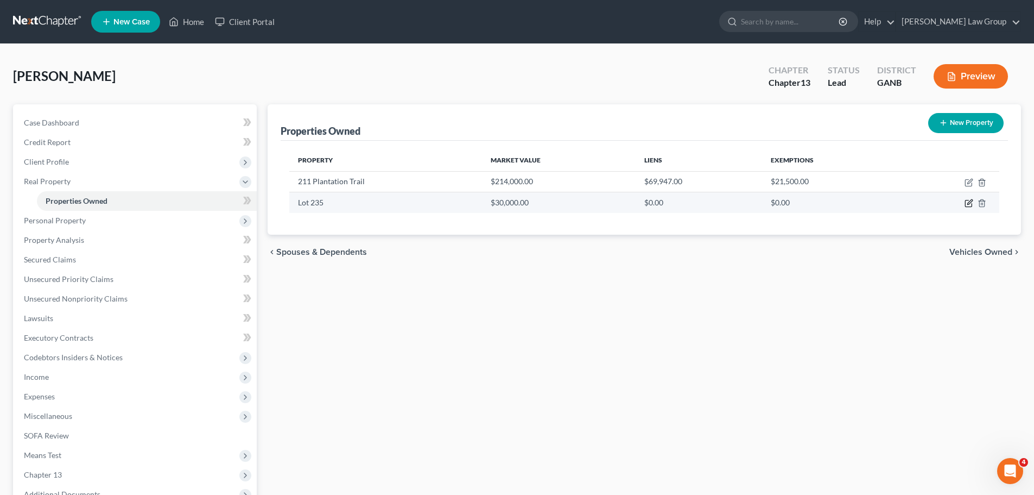
click at [971, 203] on icon "button" at bounding box center [969, 202] width 5 height 5
select select "10"
select select "144"
select select "0"
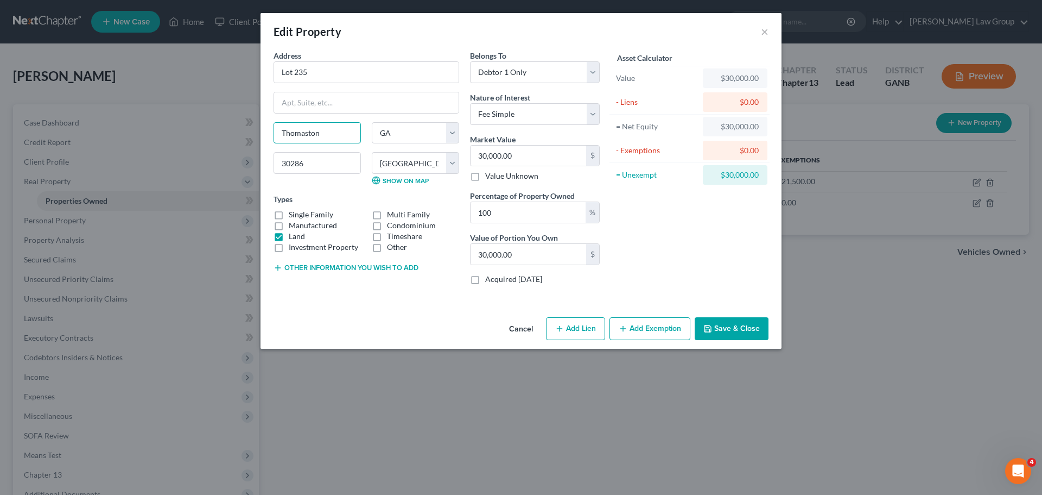
drag, startPoint x: 347, startPoint y: 134, endPoint x: 244, endPoint y: 136, distance: 102.6
click at [244, 136] on div "Edit Property × Address * Lot 235 [GEOGRAPHIC_DATA] [US_STATE][GEOGRAPHIC_DATA]…" at bounding box center [521, 247] width 1042 height 495
click at [534, 159] on input "30,000.00" at bounding box center [529, 155] width 116 height 21
type input "9"
type input "9.00"
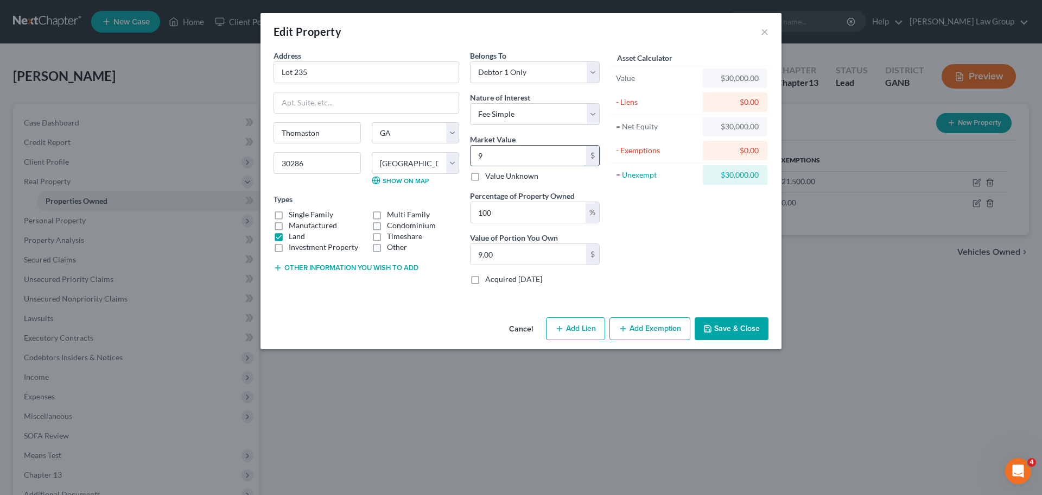
type input "90"
type input "90.00"
type input "900"
type input "900.00"
type input "9000"
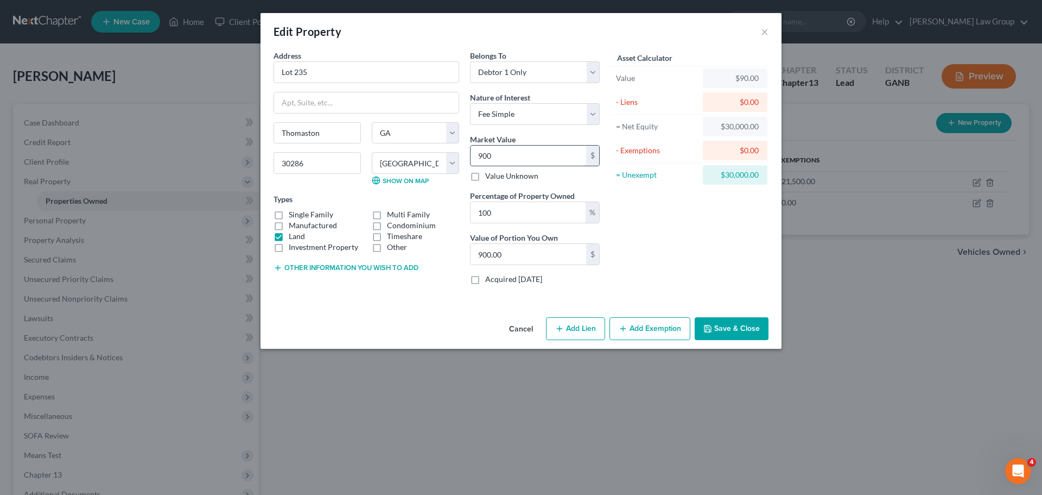
type input "9,000.00"
type input "9,0000"
type input "90,000.00"
type input "90,000"
click at [723, 232] on div "Asset Calculator Value $90,000.00 - Liens $0.00 = Net Equity $90.00 - Exemption…" at bounding box center [689, 171] width 169 height 243
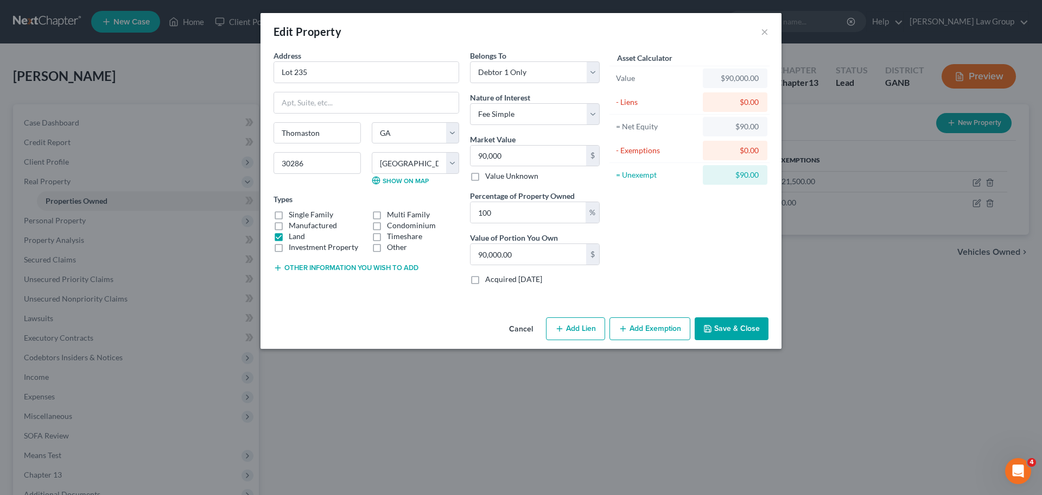
click at [725, 332] on button "Save & Close" at bounding box center [732, 328] width 74 height 23
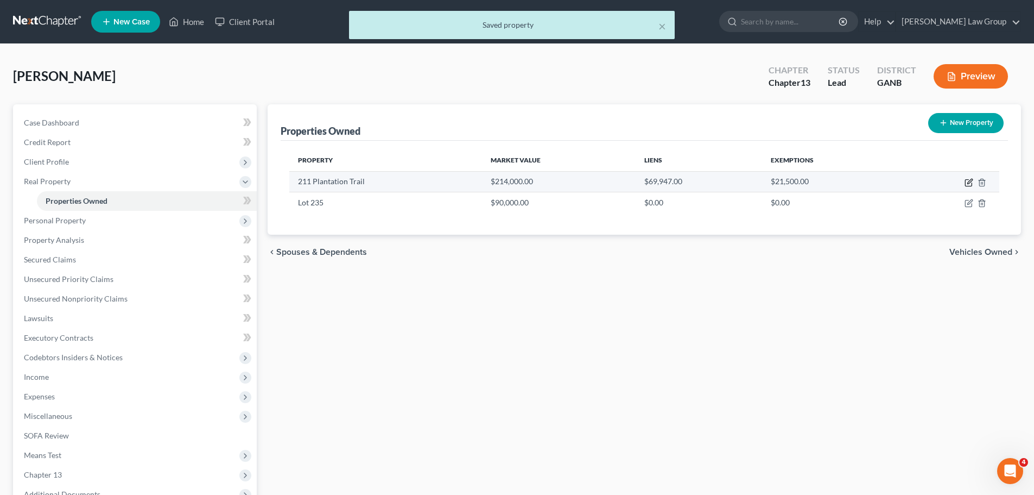
click at [966, 184] on icon "button" at bounding box center [968, 183] width 7 height 7
select select "10"
select select "125"
select select "0"
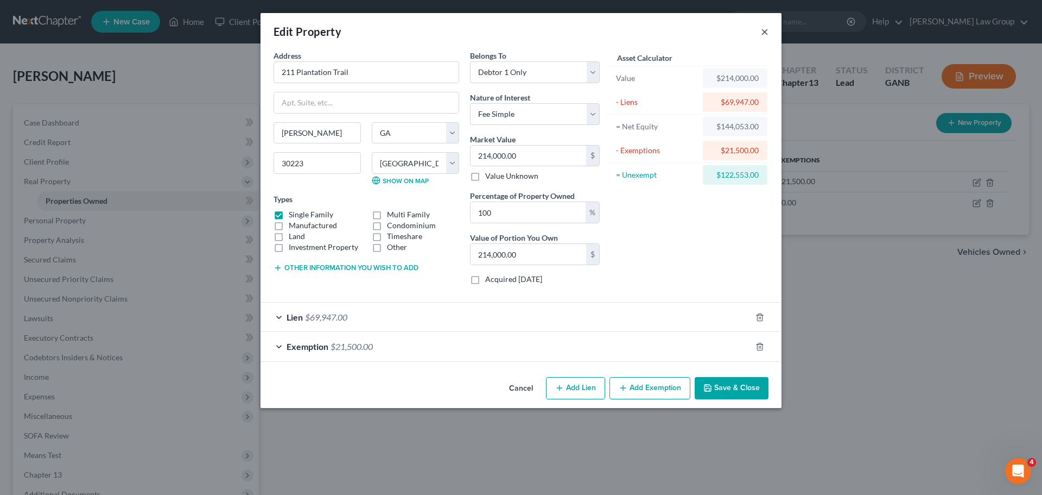
click at [762, 37] on button "×" at bounding box center [765, 31] width 8 height 13
